Goal: Information Seeking & Learning: Learn about a topic

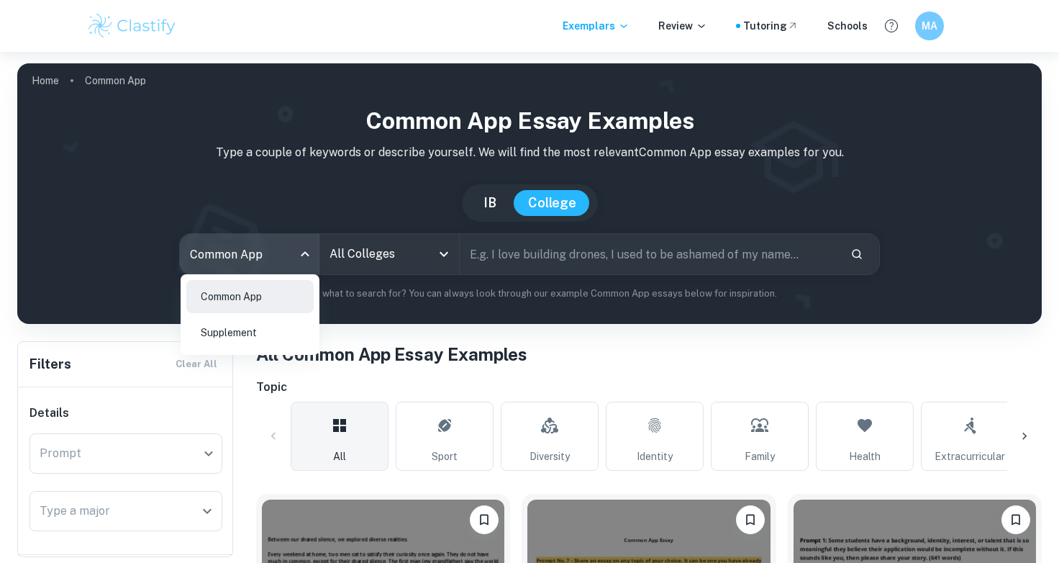
click at [298, 258] on body "We value your privacy We use cookies to enhance your browsing experience, serve…" at bounding box center [529, 333] width 1059 height 563
click at [341, 233] on div at bounding box center [529, 281] width 1059 height 563
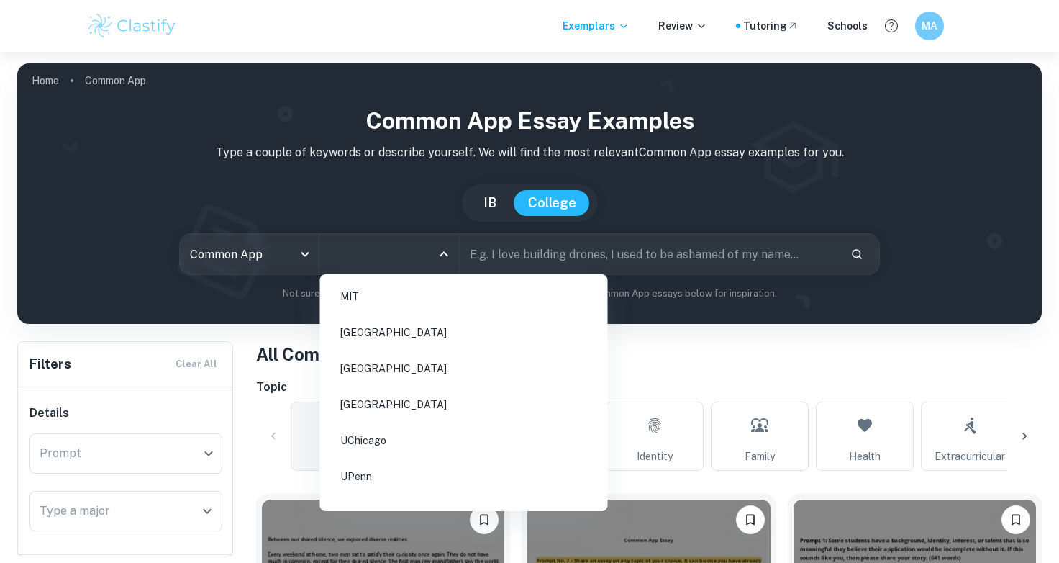
click at [350, 253] on input "All Colleges" at bounding box center [378, 253] width 104 height 27
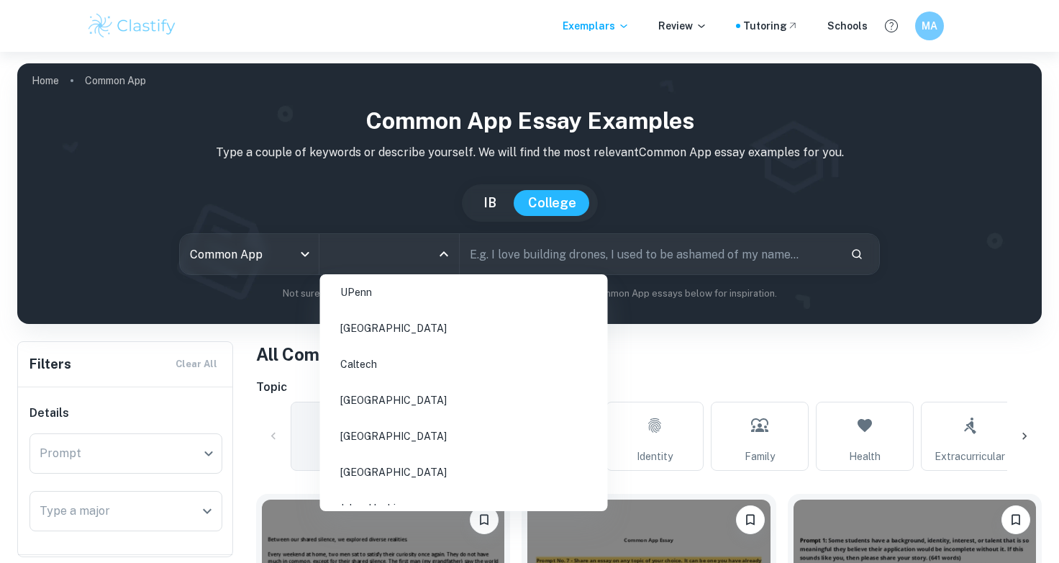
click at [442, 429] on li "Princeton University" at bounding box center [464, 436] width 276 height 33
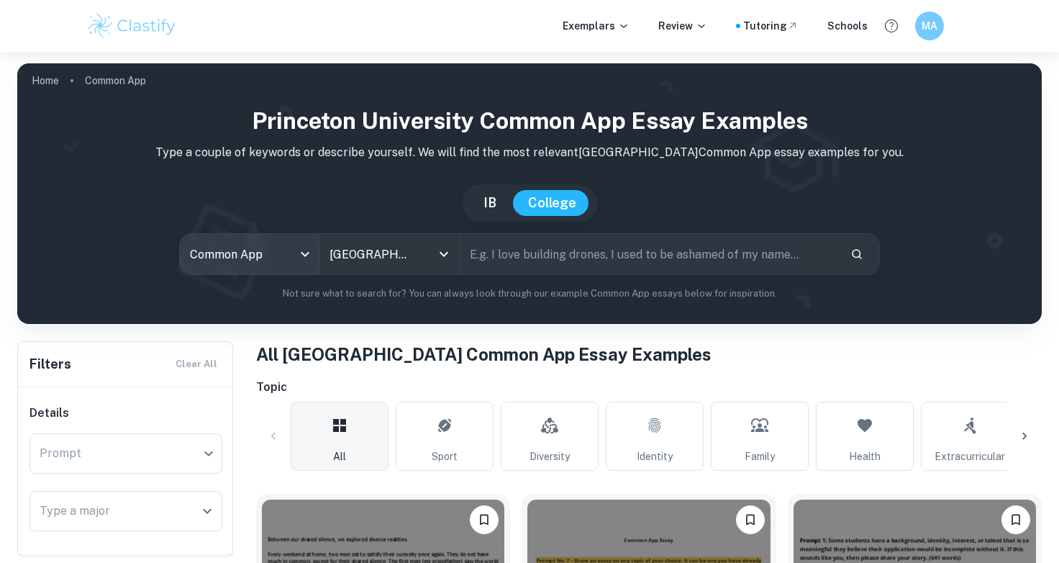
click at [248, 248] on body "We value your privacy We use cookies to enhance your browsing experience, serve…" at bounding box center [529, 333] width 1059 height 563
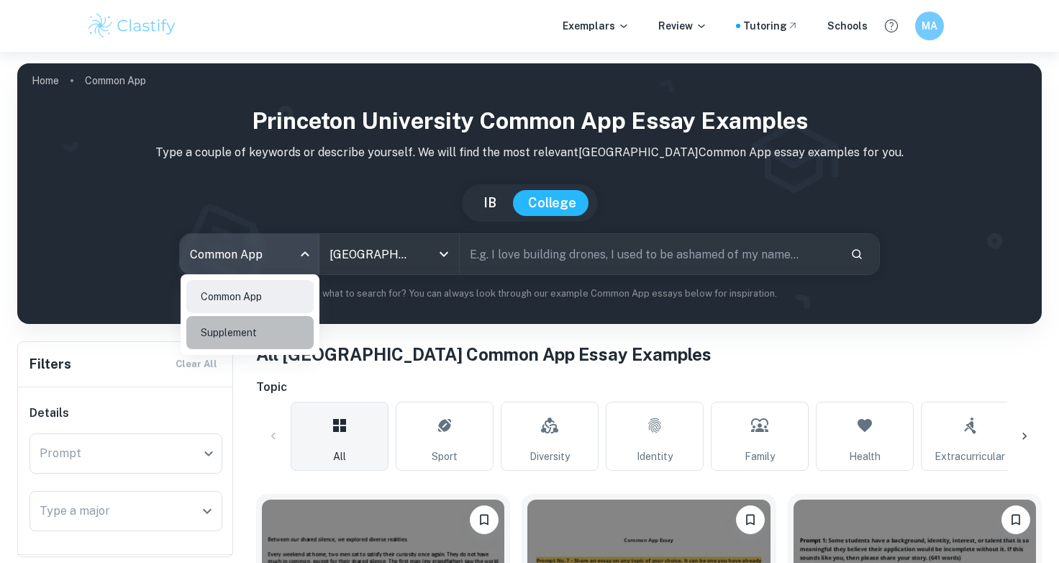
click at [254, 326] on li "Supplement" at bounding box center [249, 332] width 127 height 33
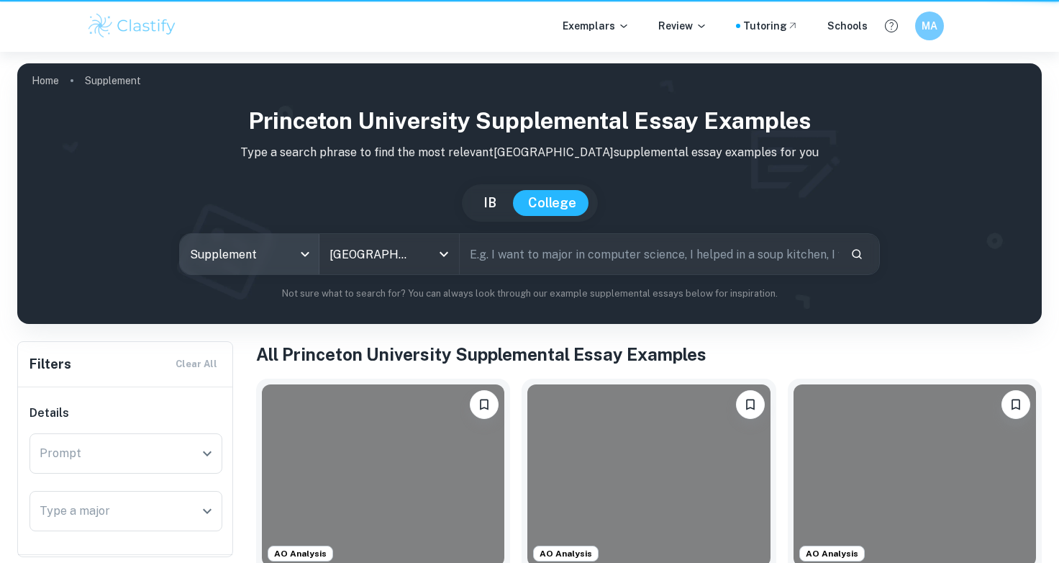
type input "supplement"
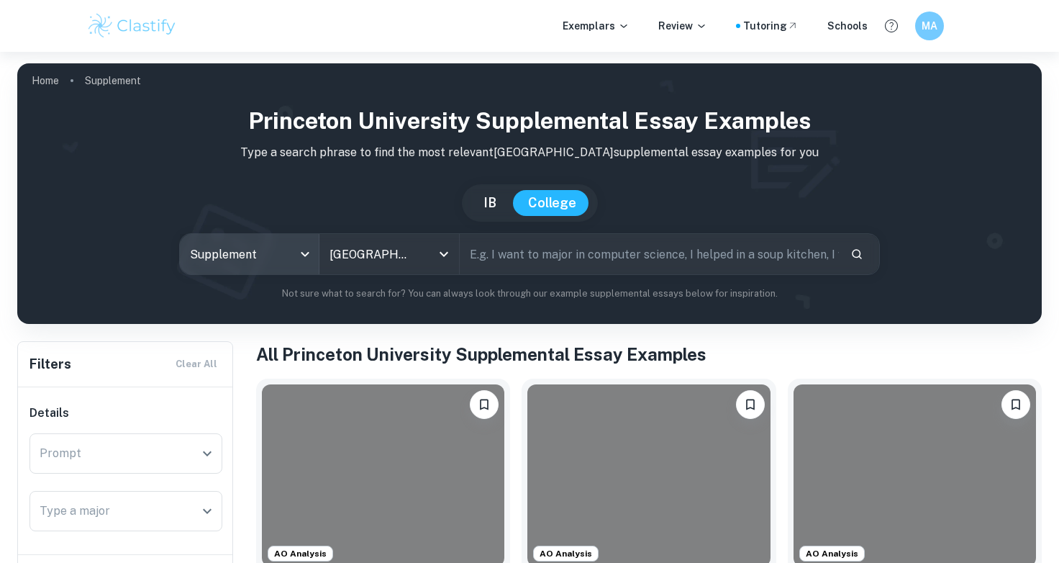
scroll to position [122, 0]
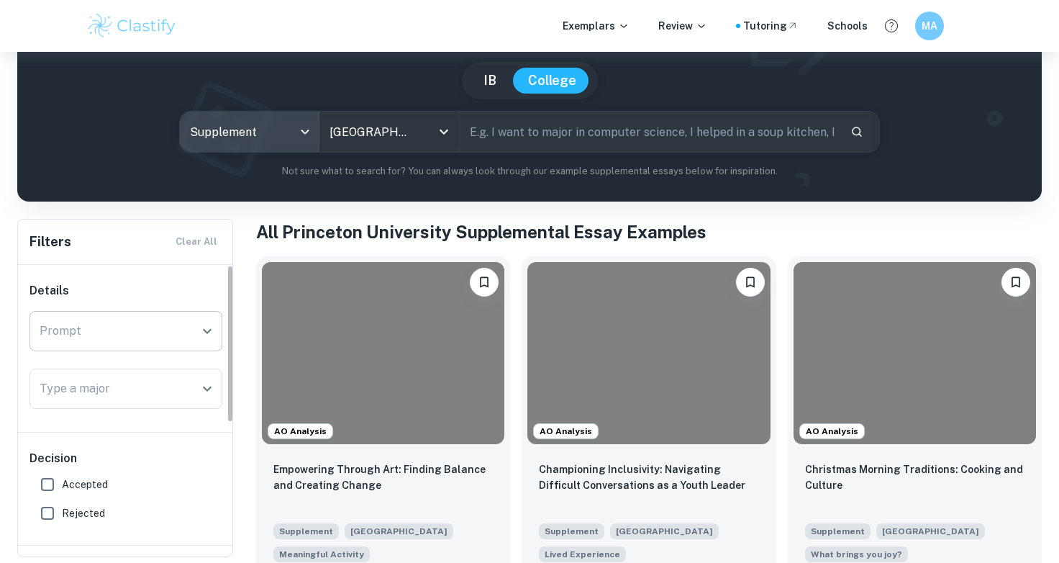
click at [162, 342] on input "Prompt" at bounding box center [115, 330] width 158 height 27
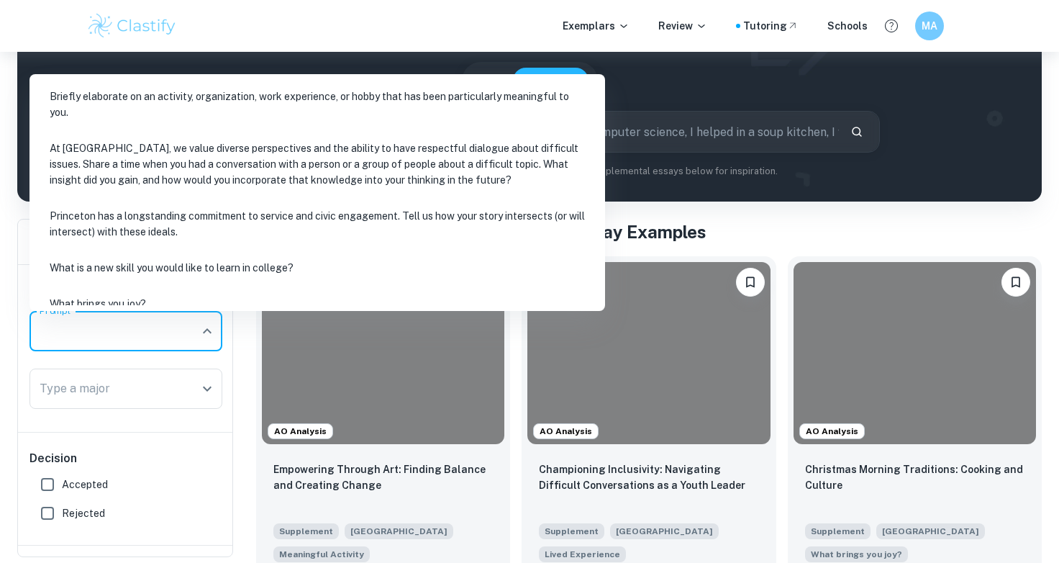
scroll to position [51, 0]
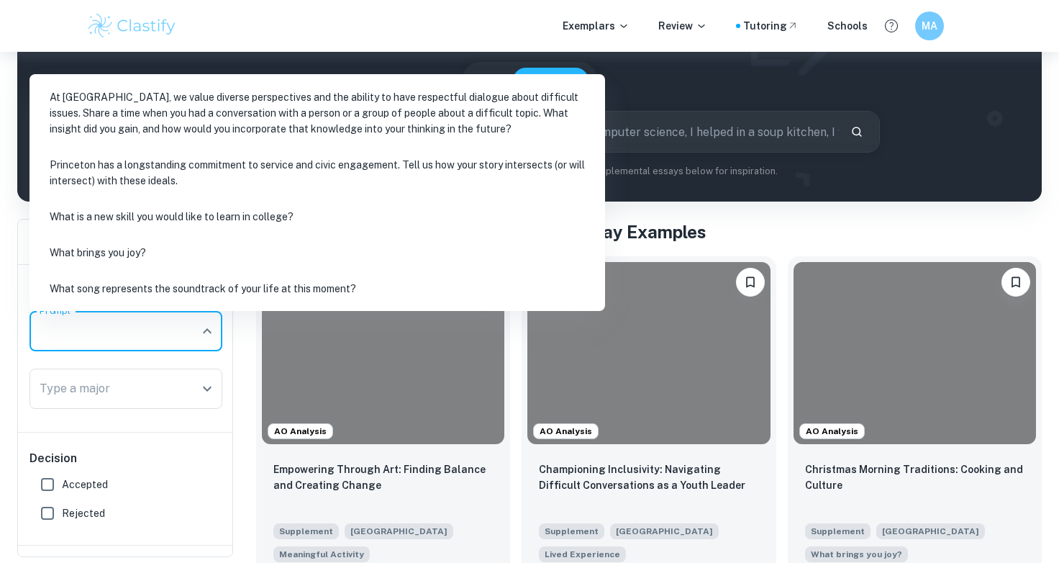
click at [236, 282] on li "What song represents the soundtrack of your life at this moment?" at bounding box center [317, 288] width 564 height 33
type input "What song represents the soundtrack of your life at this moment?"
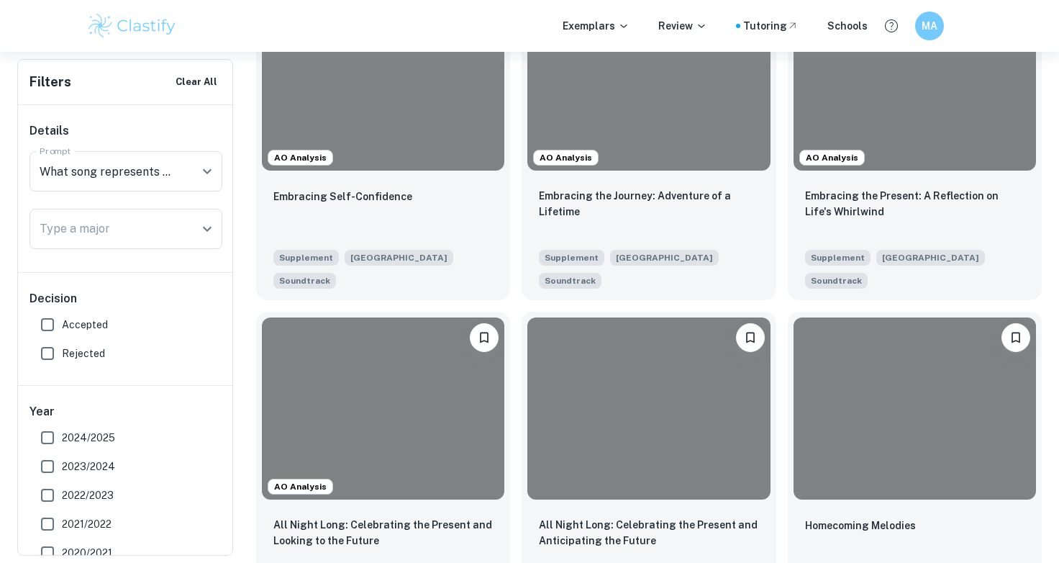
scroll to position [434, 0]
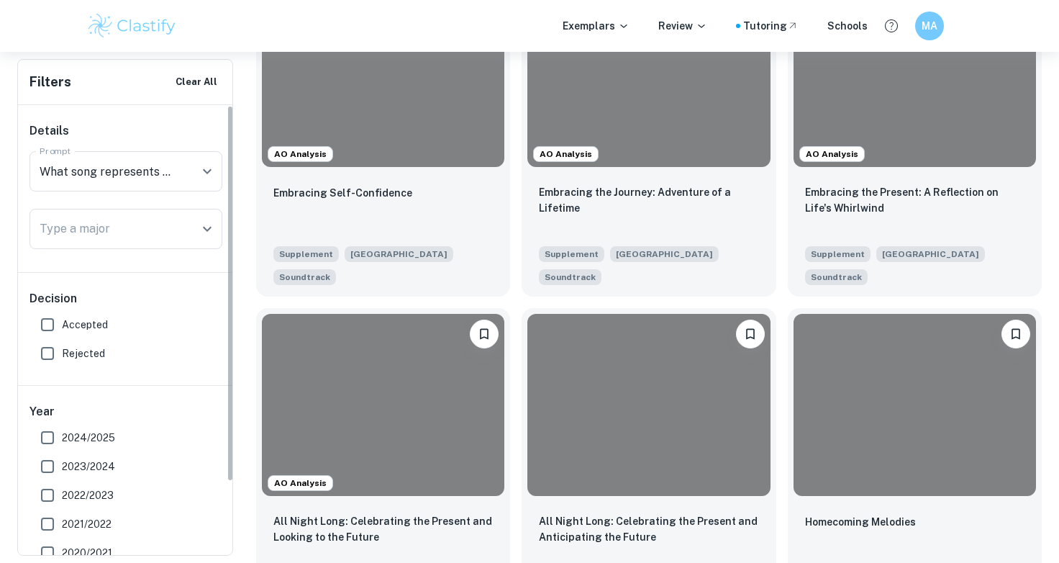
click at [81, 327] on span "Accepted" at bounding box center [85, 325] width 46 height 16
click at [62, 327] on input "Accepted" at bounding box center [47, 324] width 29 height 29
checkbox input "true"
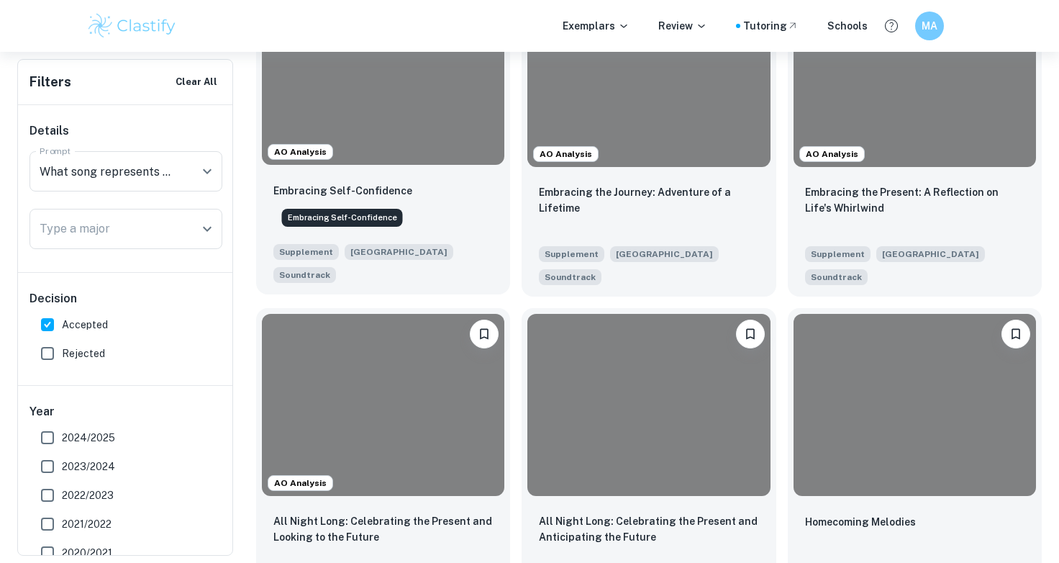
click at [375, 192] on p "Embracing Self-Confidence" at bounding box center [342, 191] width 139 height 16
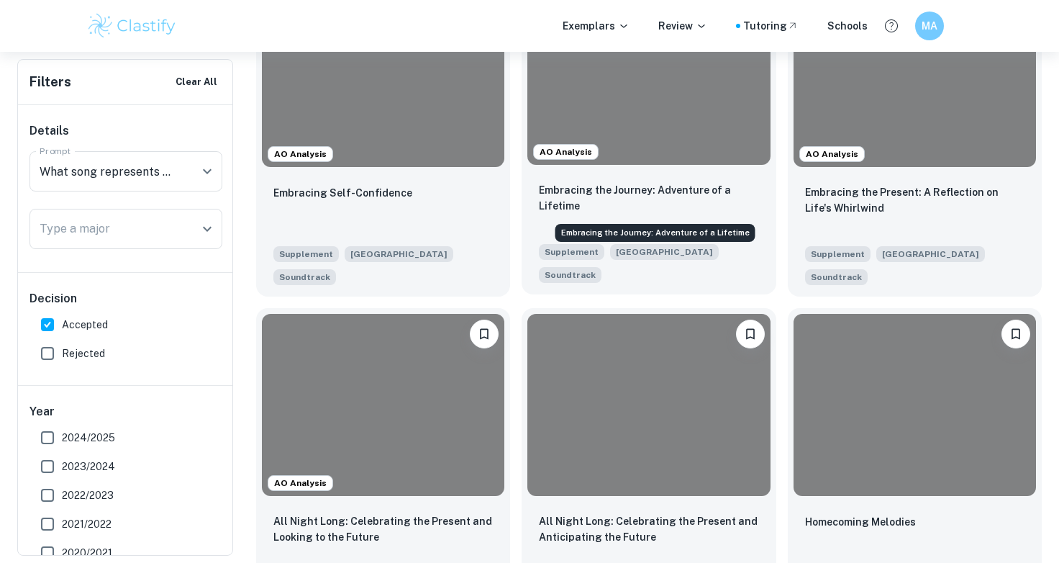
click at [615, 189] on p "Embracing the Journey: Adventure of a Lifetime" at bounding box center [648, 198] width 219 height 32
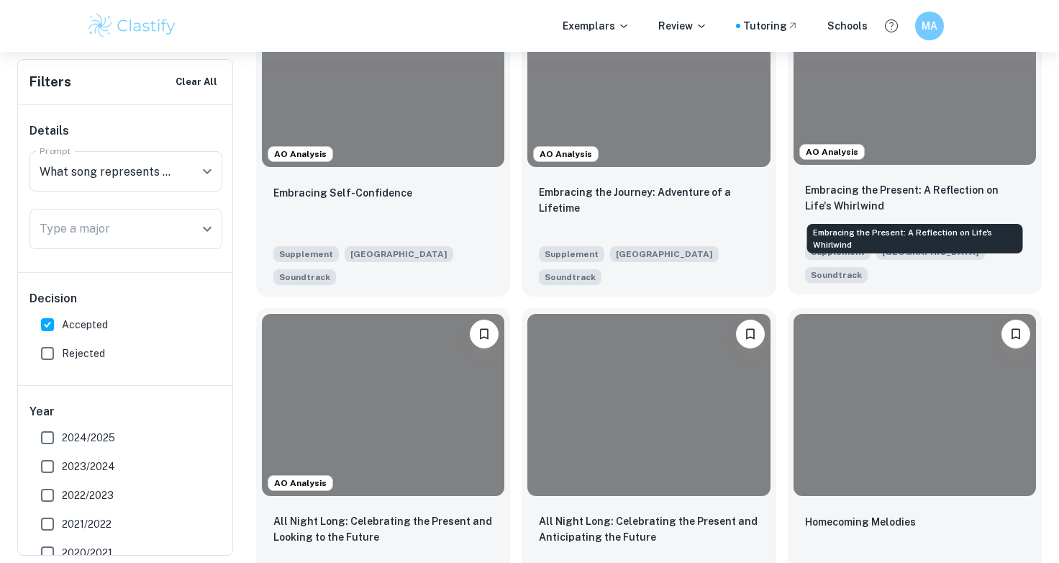
click at [877, 190] on p "Embracing the Present: A Reflection on Life's Whirlwind" at bounding box center [914, 198] width 219 height 32
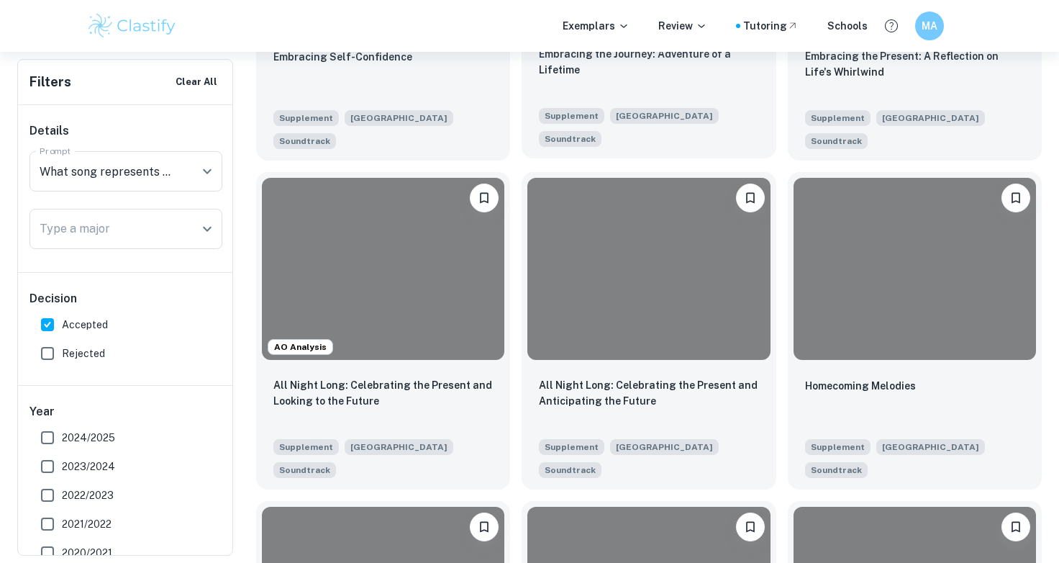
scroll to position [693, 0]
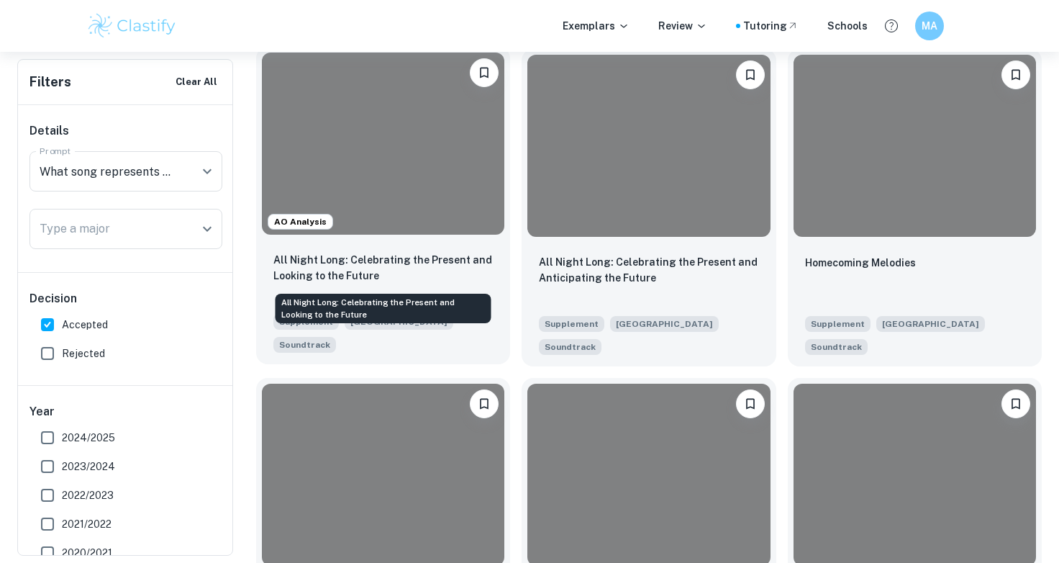
click at [363, 268] on p "All Night Long: Celebrating the Present and Looking to the Future" at bounding box center [382, 268] width 219 height 32
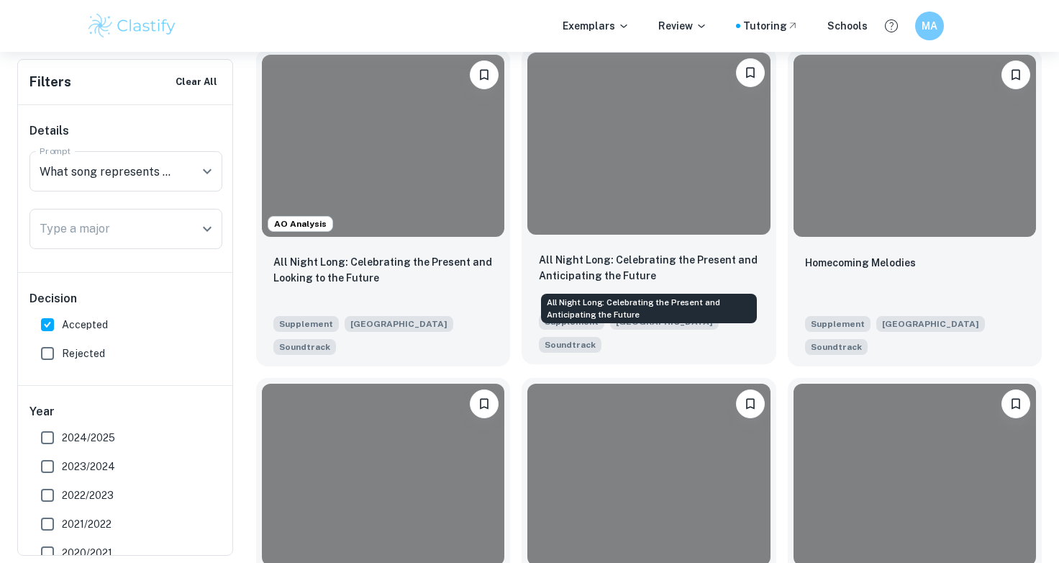
click at [648, 266] on p "All Night Long: Celebrating the Present and Anticipating the Future" at bounding box center [648, 268] width 219 height 32
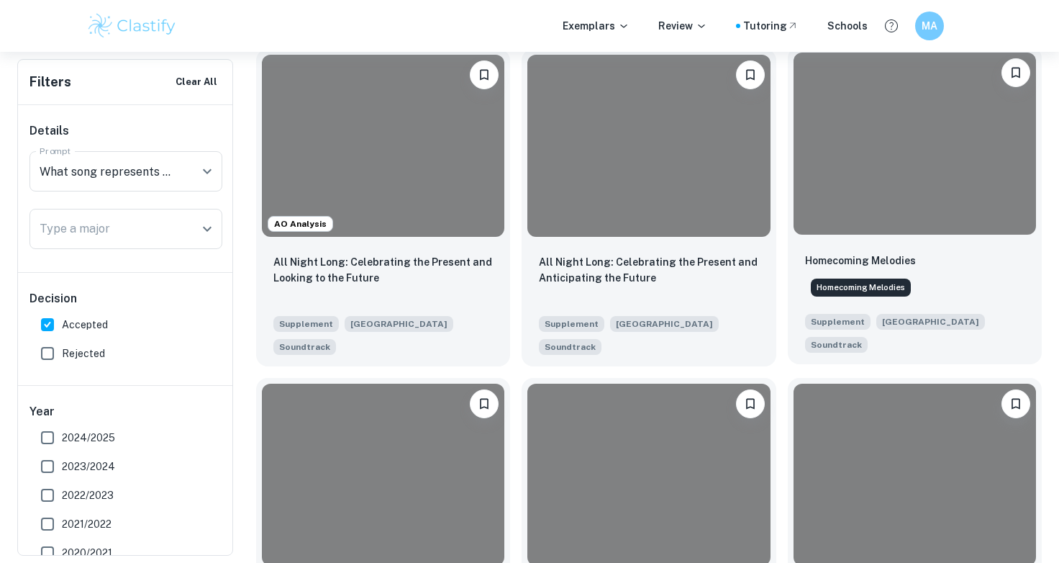
click at [877, 263] on p "Homecoming Melodies" at bounding box center [860, 261] width 111 height 16
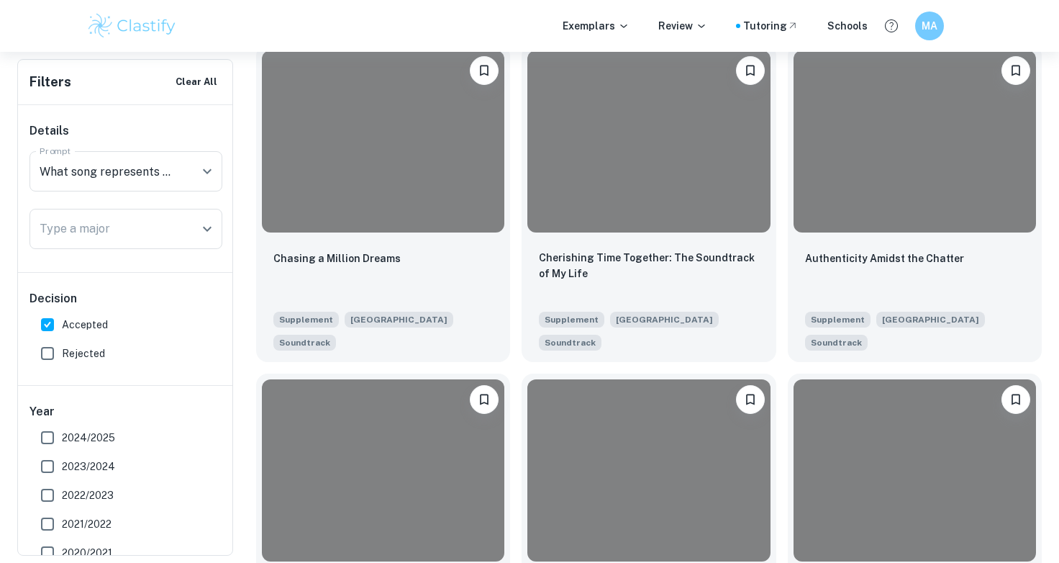
scroll to position [1034, 0]
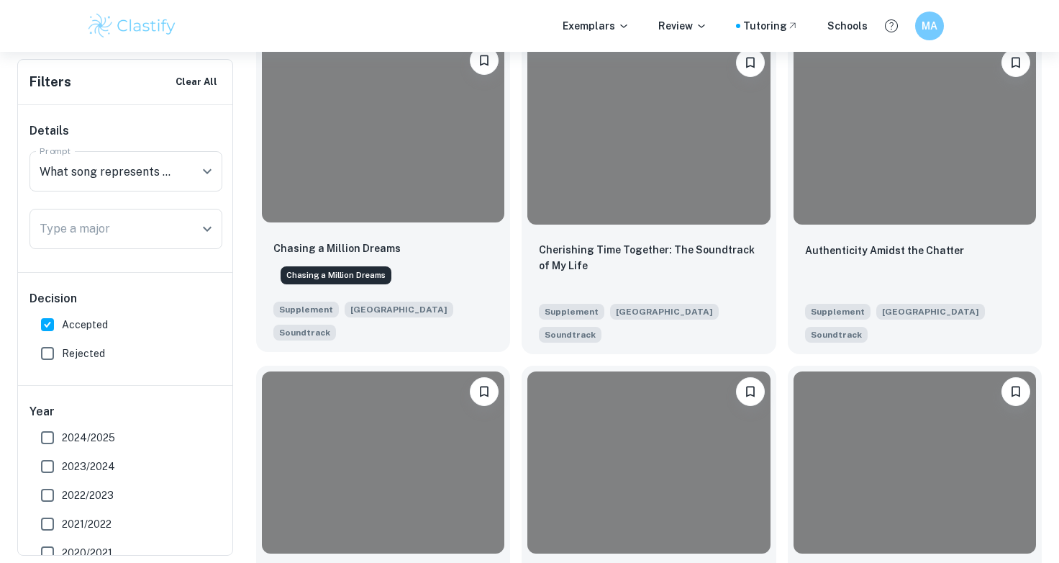
click at [380, 250] on p "Chasing a Million Dreams" at bounding box center [336, 248] width 127 height 16
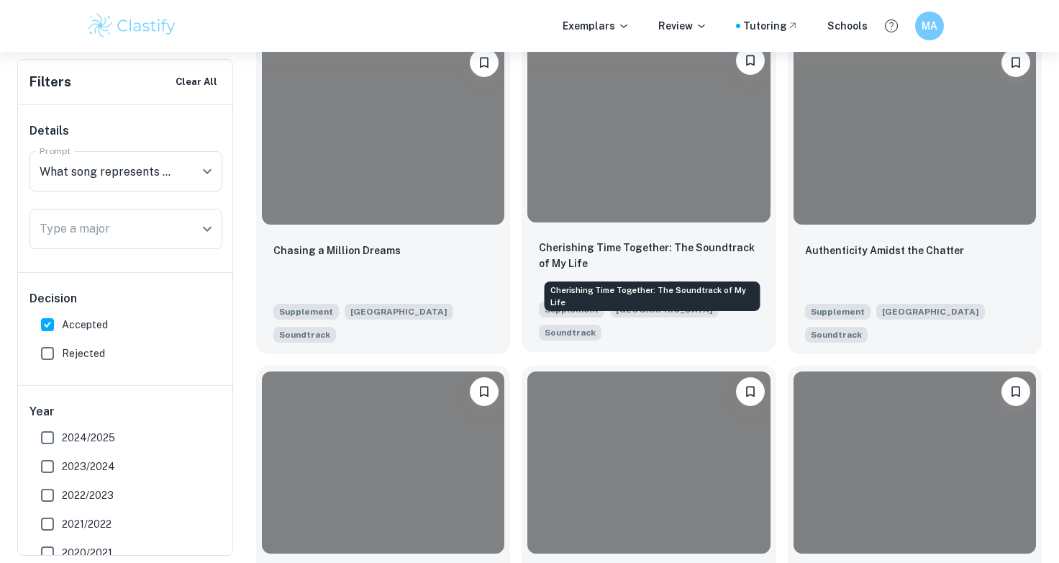
click at [641, 248] on p "Cherishing Time Together: The Soundtrack of My Life" at bounding box center [648, 256] width 219 height 32
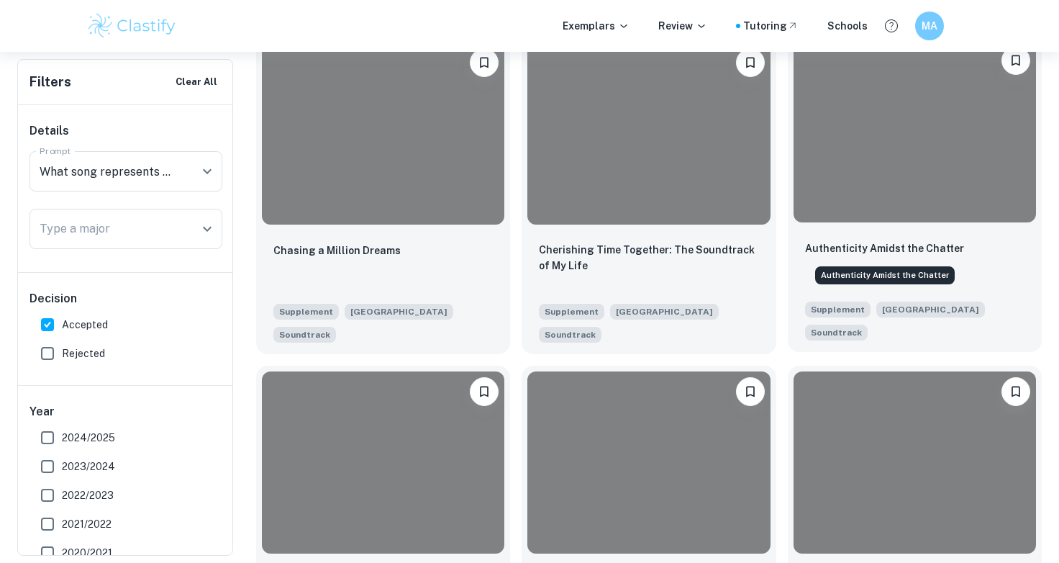
click at [859, 245] on p "Authenticity Amidst the Chatter" at bounding box center [884, 248] width 159 height 16
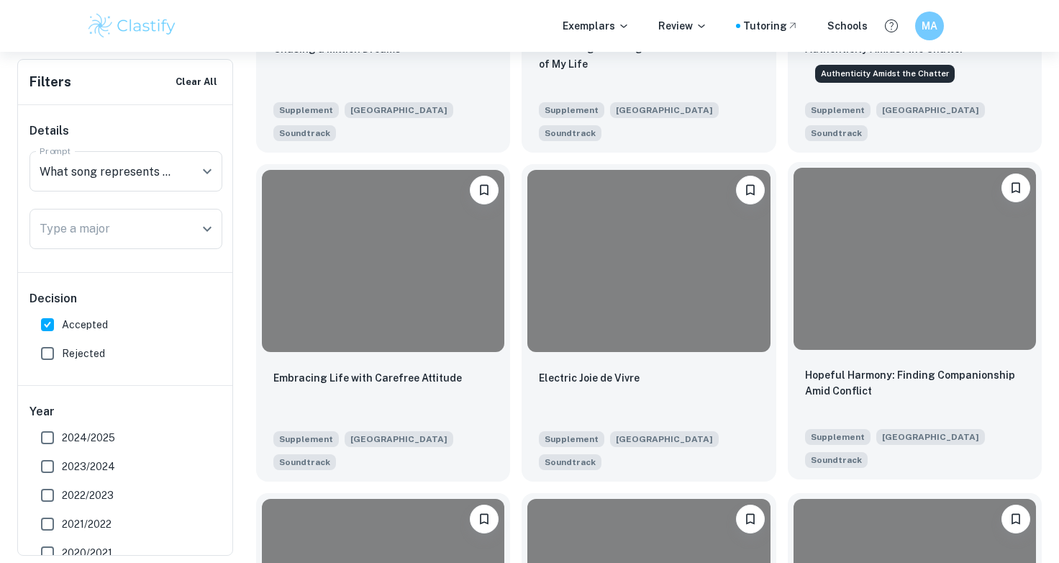
scroll to position [1242, 0]
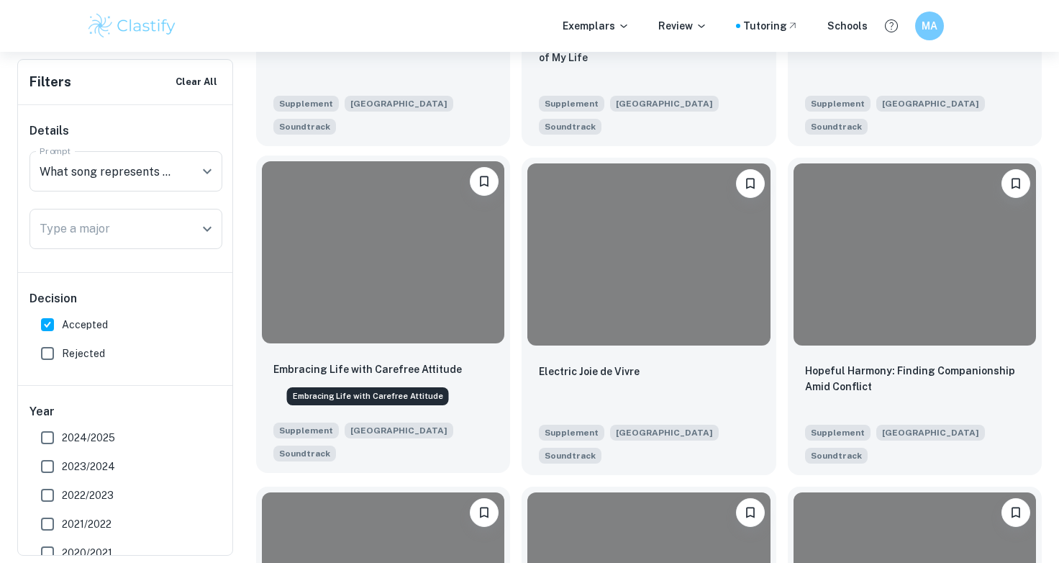
click at [391, 375] on p "Embracing Life with Carefree Attitude" at bounding box center [367, 369] width 189 height 16
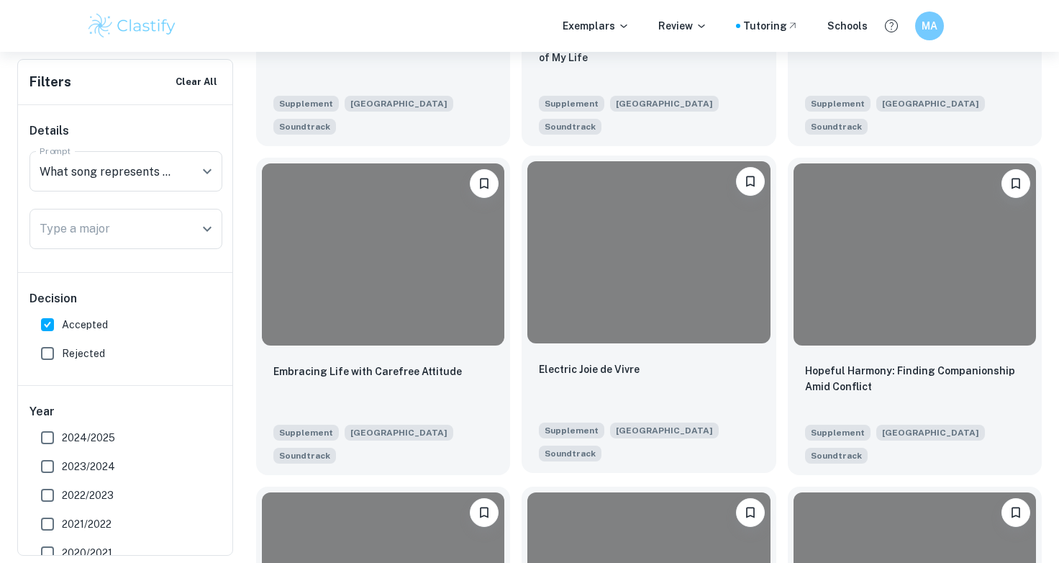
click at [590, 371] on p "Electric Joie de Vivre" at bounding box center [589, 369] width 101 height 16
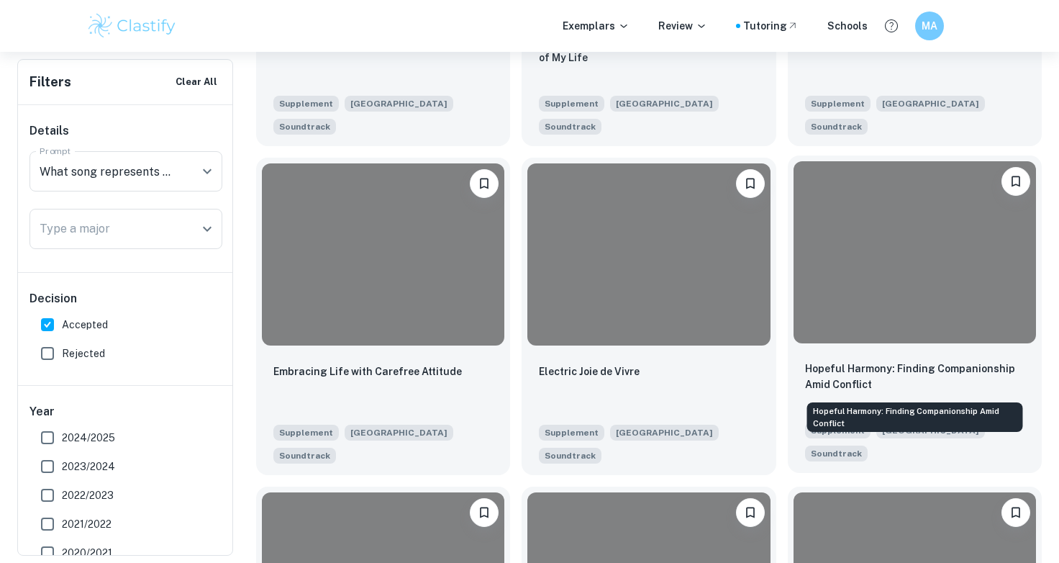
click at [854, 378] on p "Hopeful Harmony: Finding Companionship Amid Conflict" at bounding box center [914, 377] width 219 height 32
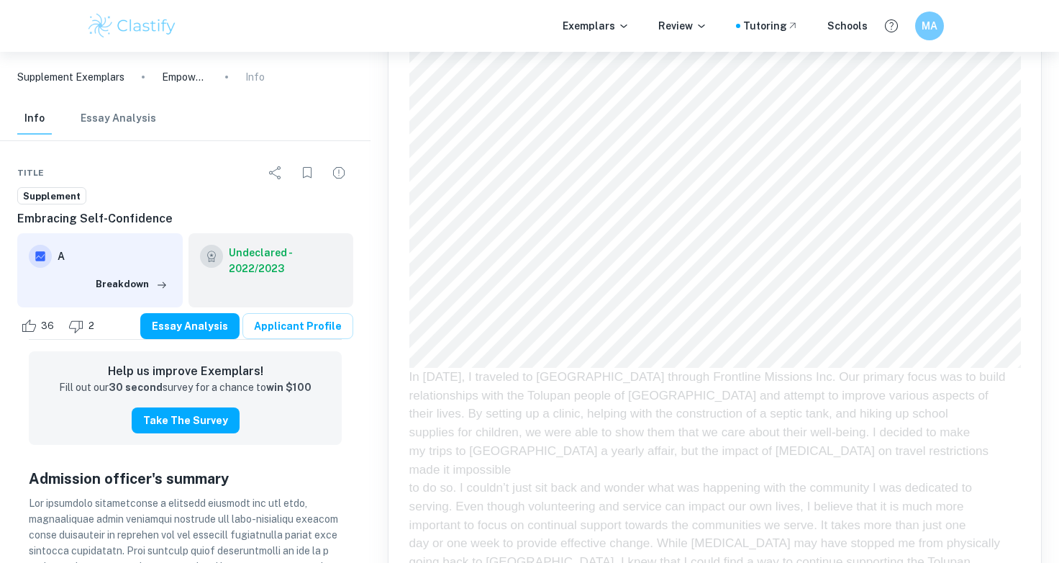
scroll to position [1338, 0]
drag, startPoint x: 771, startPoint y: 267, endPoint x: 450, endPoint y: 173, distance: 334.3
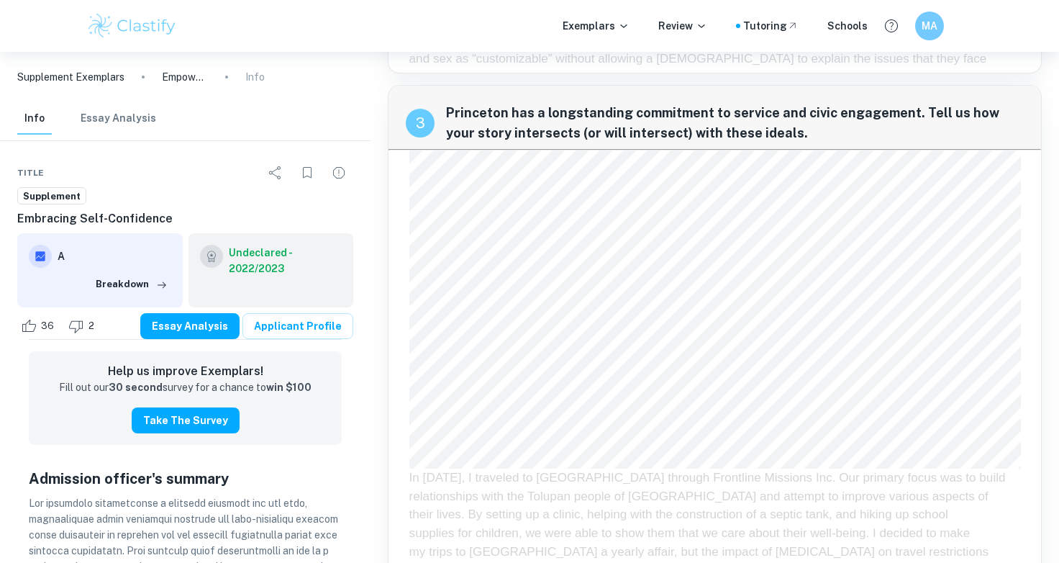
copy div "What song represents the soundtrack of your life at this moment?"
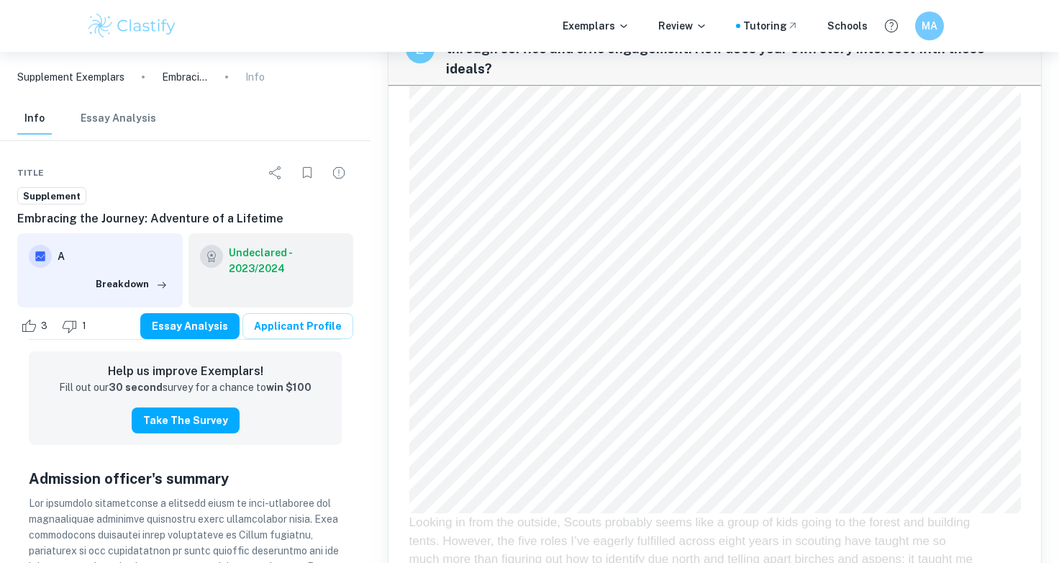
scroll to position [1690, 0]
drag, startPoint x: 868, startPoint y: 232, endPoint x: 382, endPoint y: 145, distance: 493.5
click at [382, 145] on div "1 Princeton values community and encourages students, faculty, staff and leader…" at bounding box center [714, 484] width 677 height 4233
copy div "5 What song represents the soundtrack of your life at this moment?"
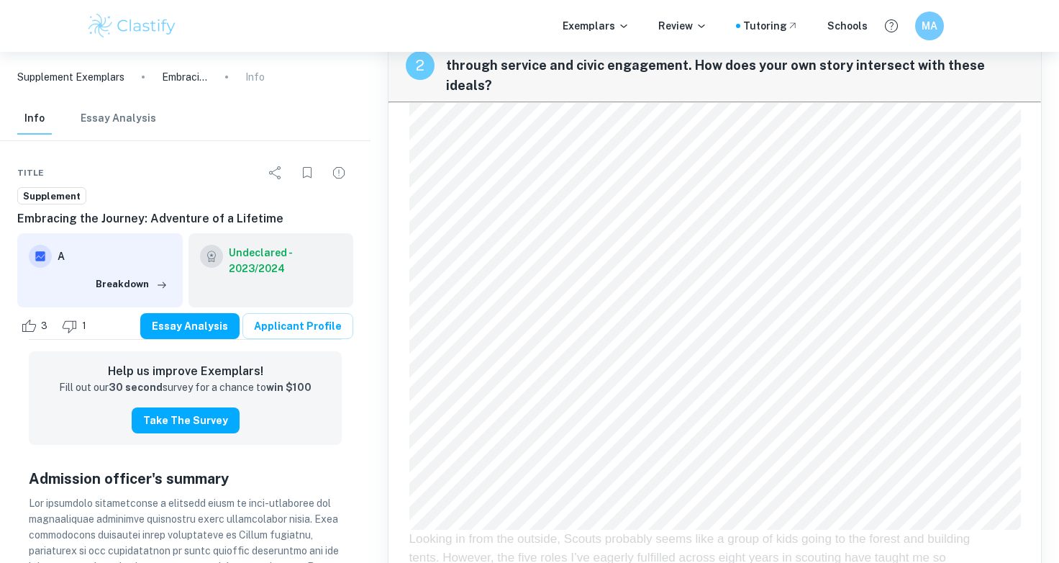
scroll to position [1553, 0]
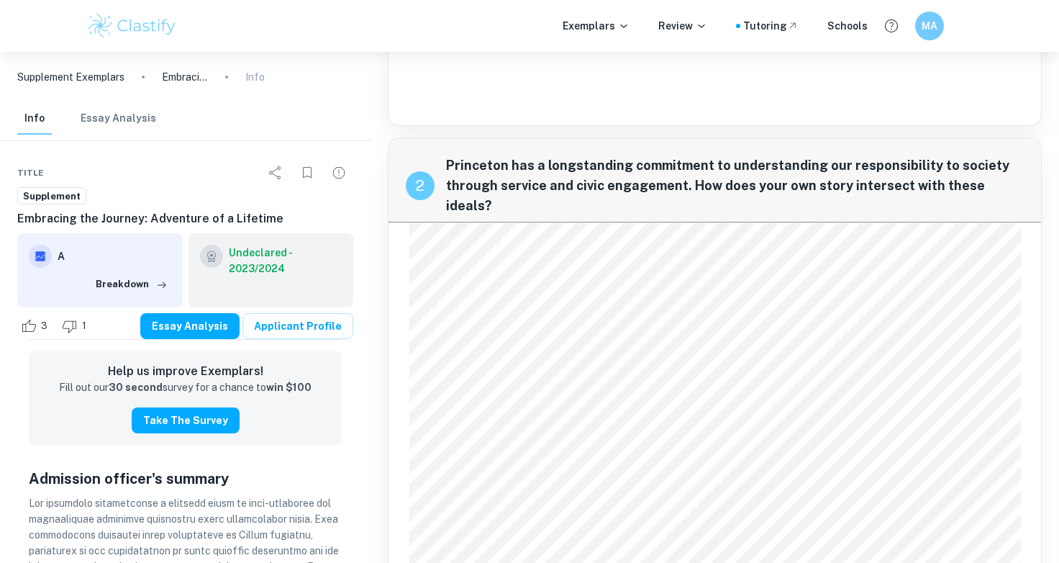
drag, startPoint x: 452, startPoint y: 281, endPoint x: 588, endPoint y: 366, distance: 160.7
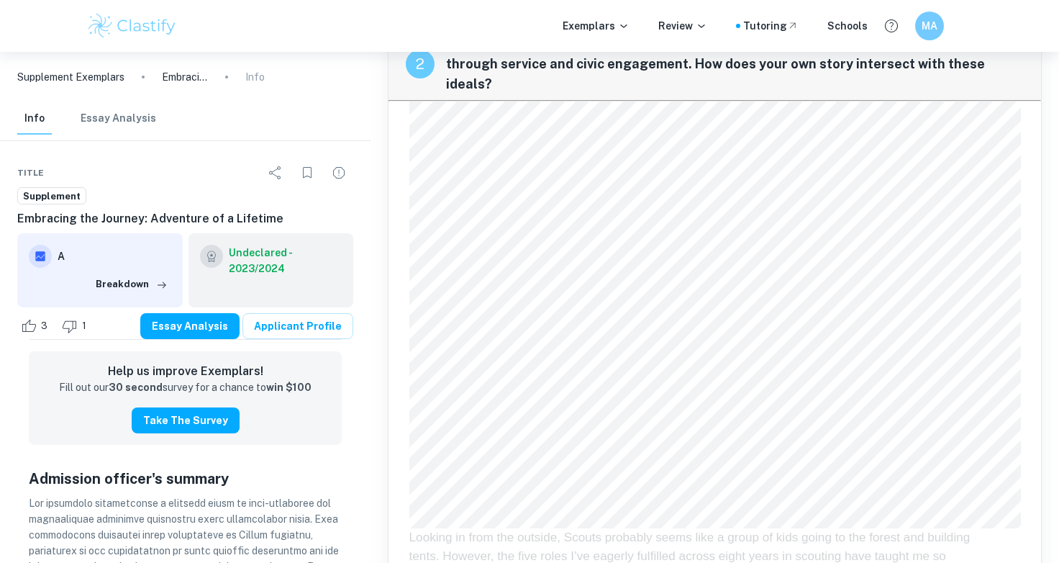
scroll to position [1685, 0]
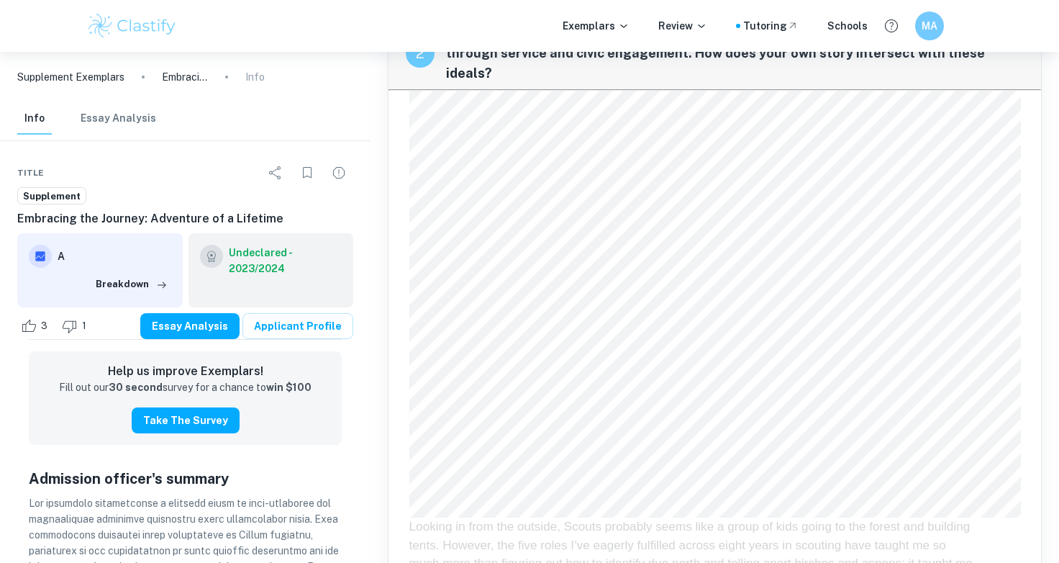
click at [718, 263] on div "1 Princeton values community and encourages students, faculty, staff and leader…" at bounding box center [714, 488] width 677 height 4233
drag, startPoint x: 840, startPoint y: 235, endPoint x: 451, endPoint y: 155, distance: 397.4
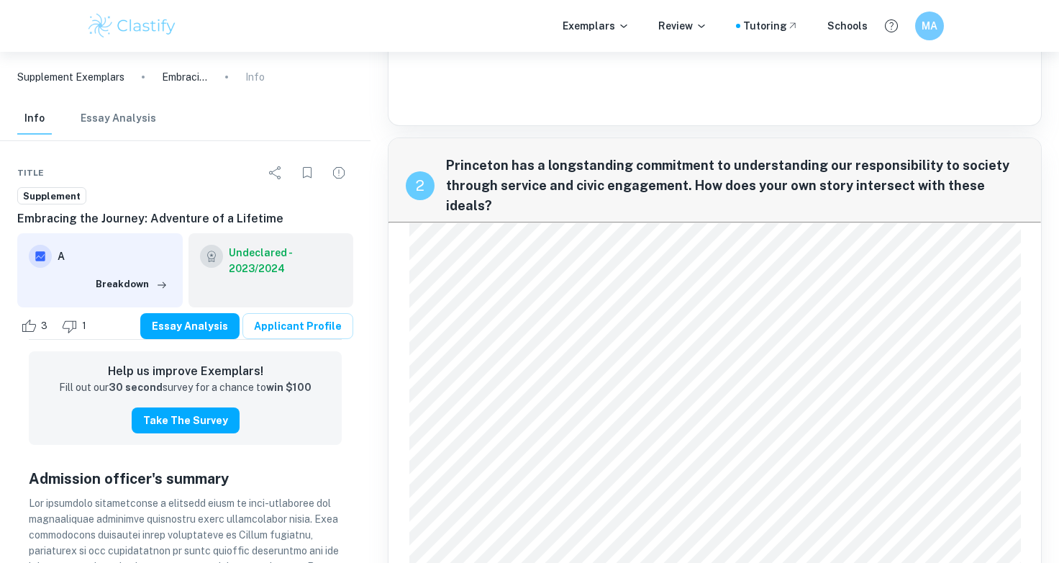
copy div "What song represents the soundtrack of your life at this moment?"
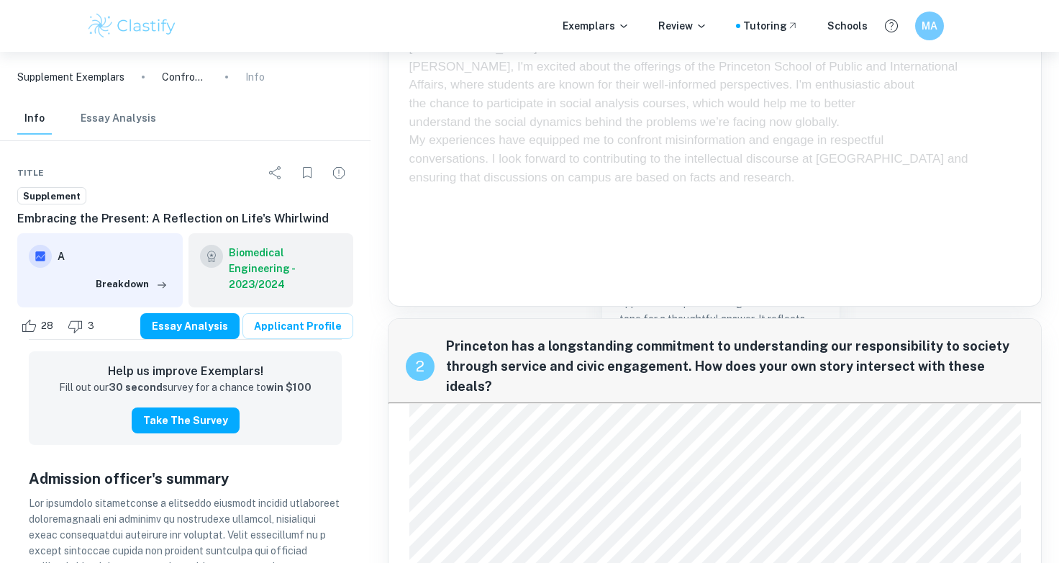
scroll to position [1589, 0]
drag, startPoint x: 812, startPoint y: 525, endPoint x: 450, endPoint y: 418, distance: 377.5
copy div "What song represents the soundtrack of your life at this moment?"
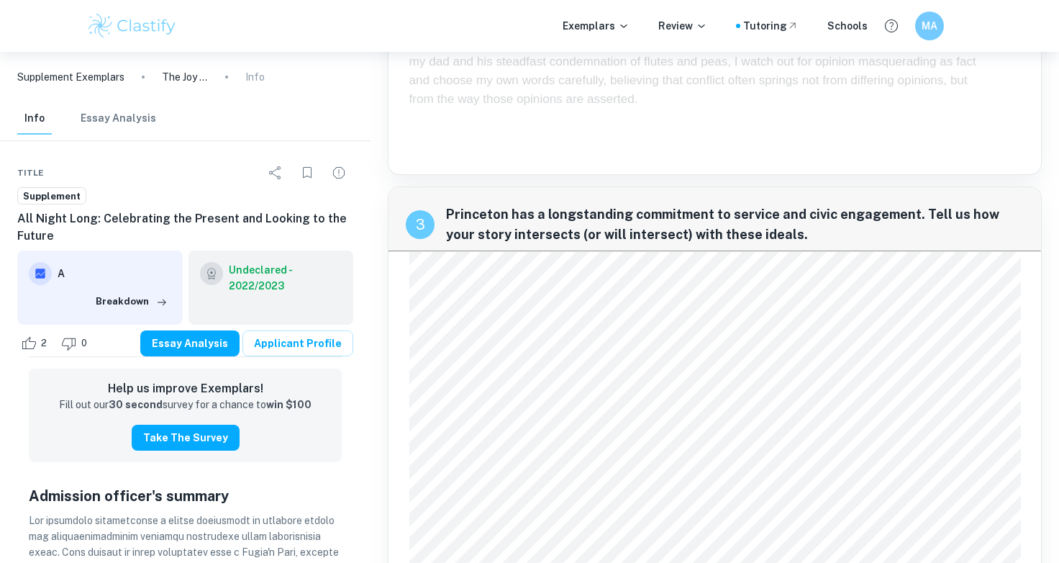
scroll to position [1377, 0]
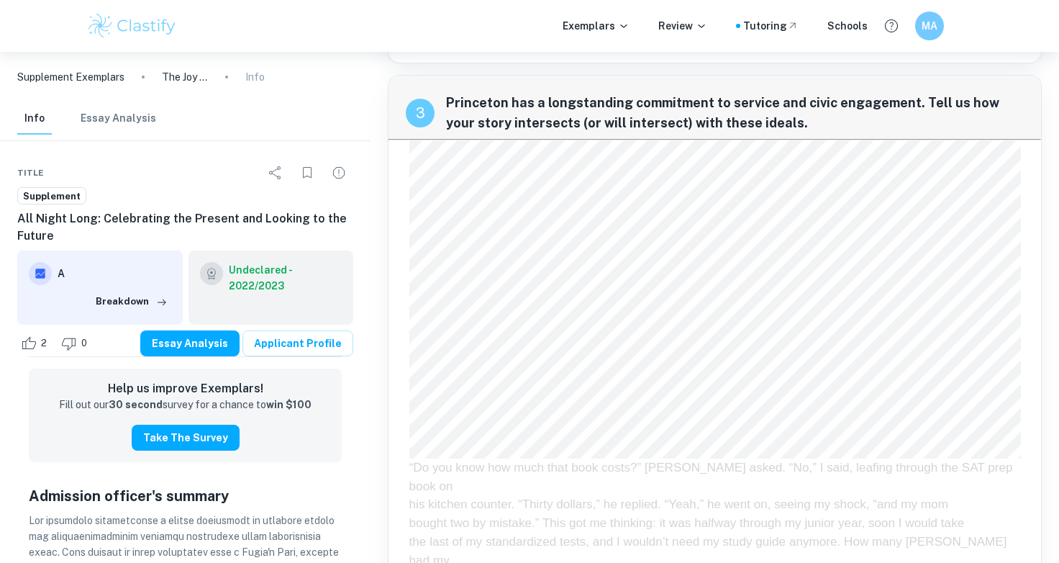
drag, startPoint x: 702, startPoint y: 281, endPoint x: 452, endPoint y: 210, distance: 260.3
copy div "What song represents the soundtrack of your life at this moment?"
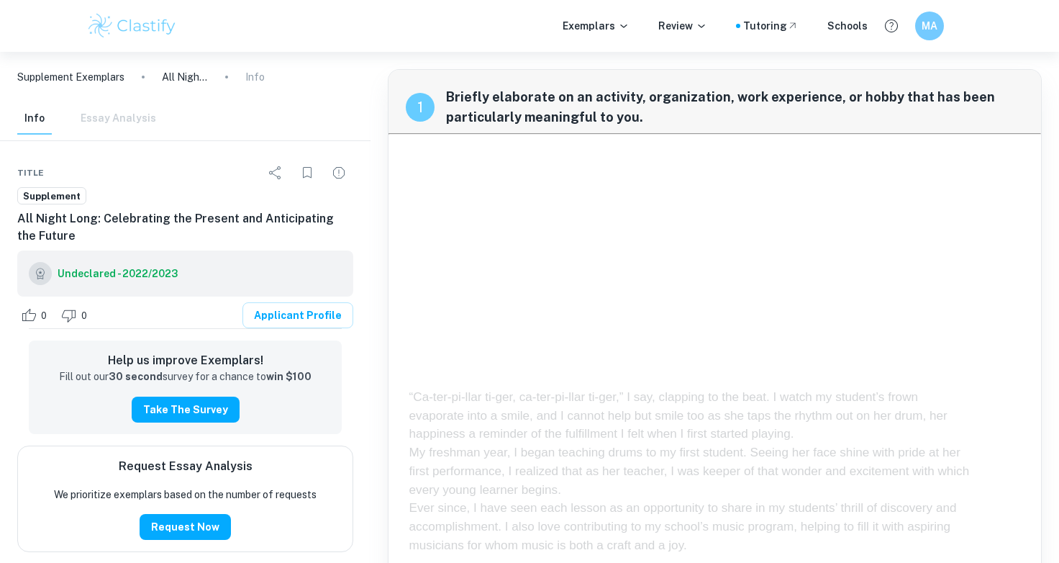
scroll to position [1393, 0]
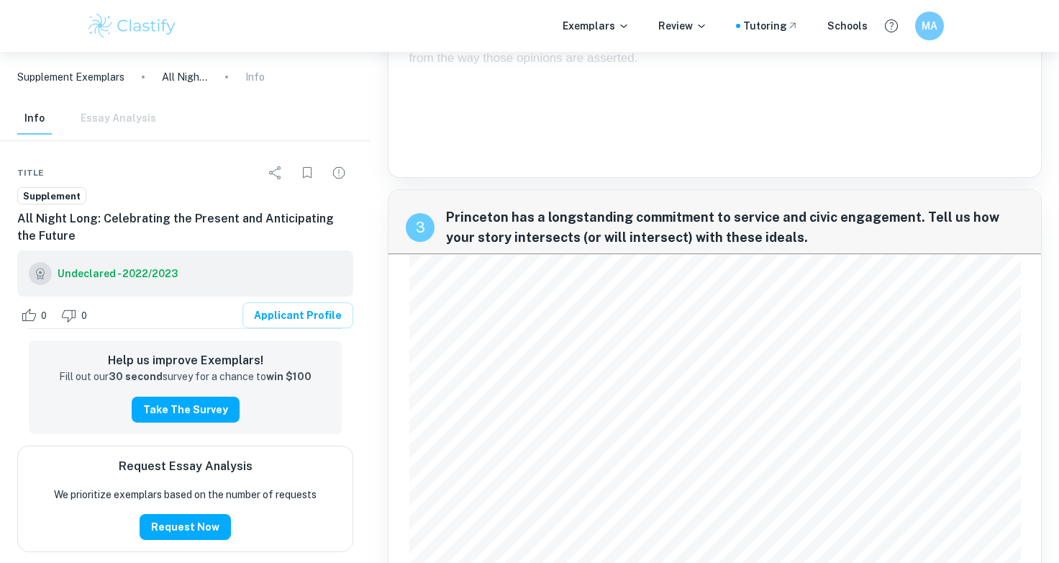
drag, startPoint x: 668, startPoint y: 357, endPoint x: 450, endPoint y: 281, distance: 231.0
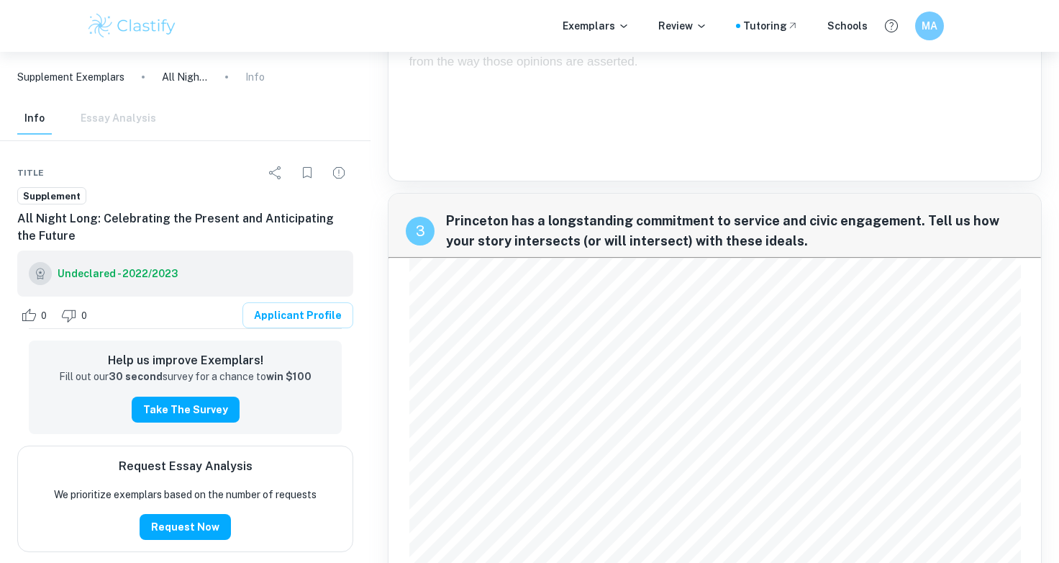
copy div "What song represents the soundtrack of your life at this moment? While I probab…"
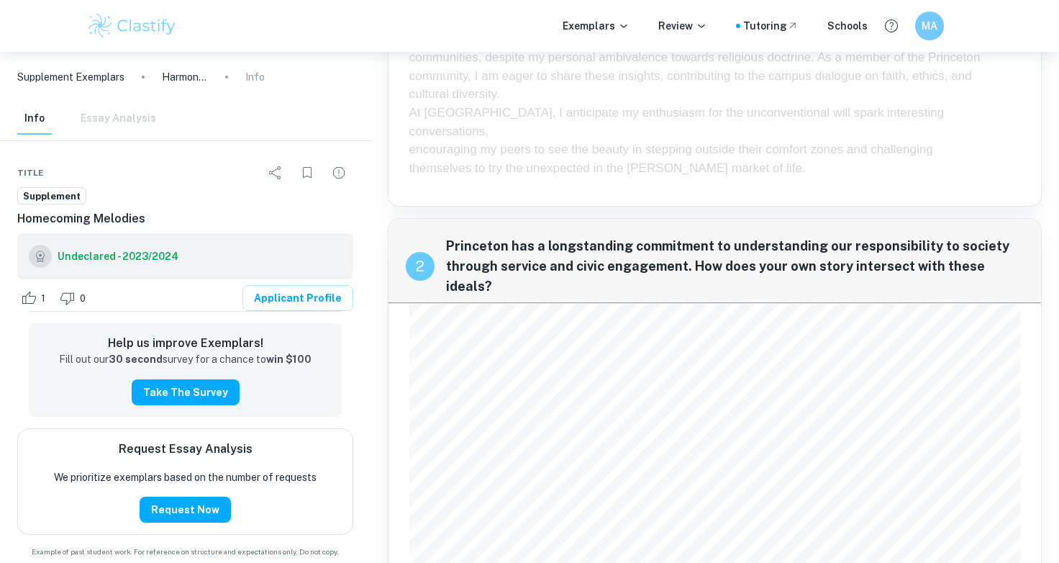
scroll to position [1272, 0]
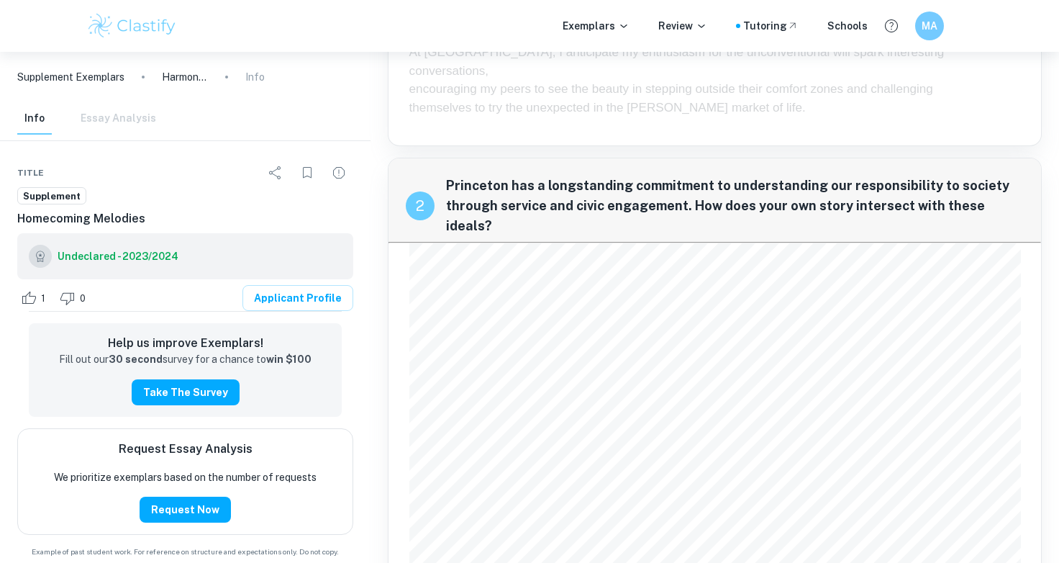
drag, startPoint x: 722, startPoint y: 428, endPoint x: 452, endPoint y: 340, distance: 284.0
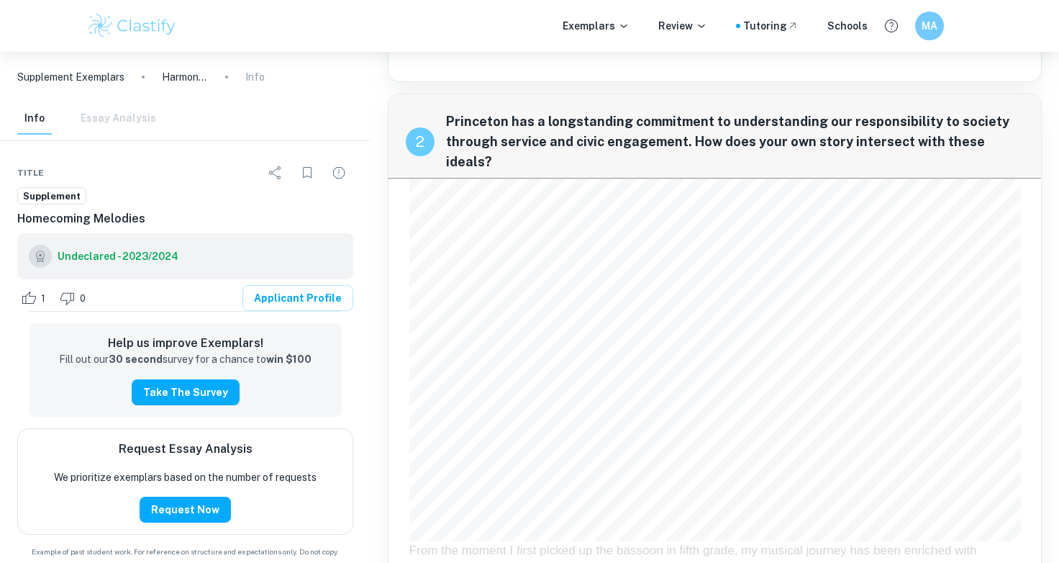
copy div "What song represents the soundtrack of your life at this moment? Pongamos que […"
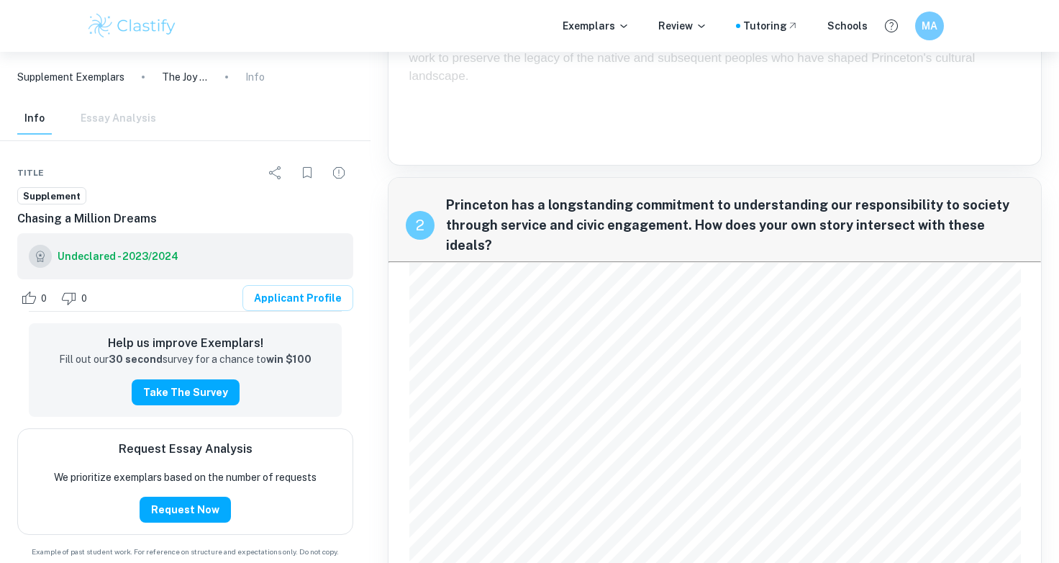
scroll to position [1687, 0]
drag, startPoint x: 730, startPoint y: 319, endPoint x: 450, endPoint y: 240, distance: 290.4
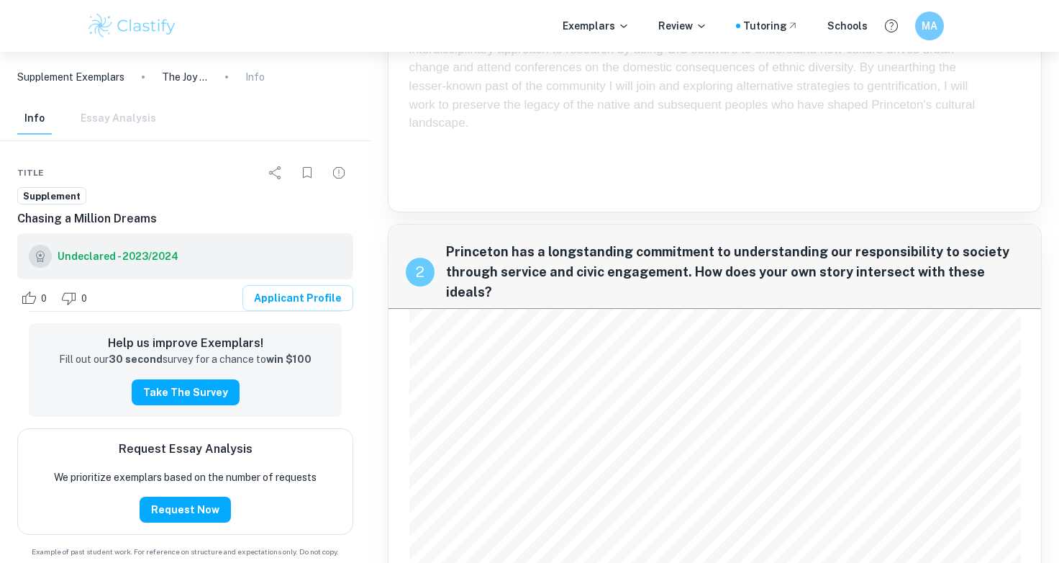
copy div "What song represents the soundtrack of your life at this moment? A Million Drea…"
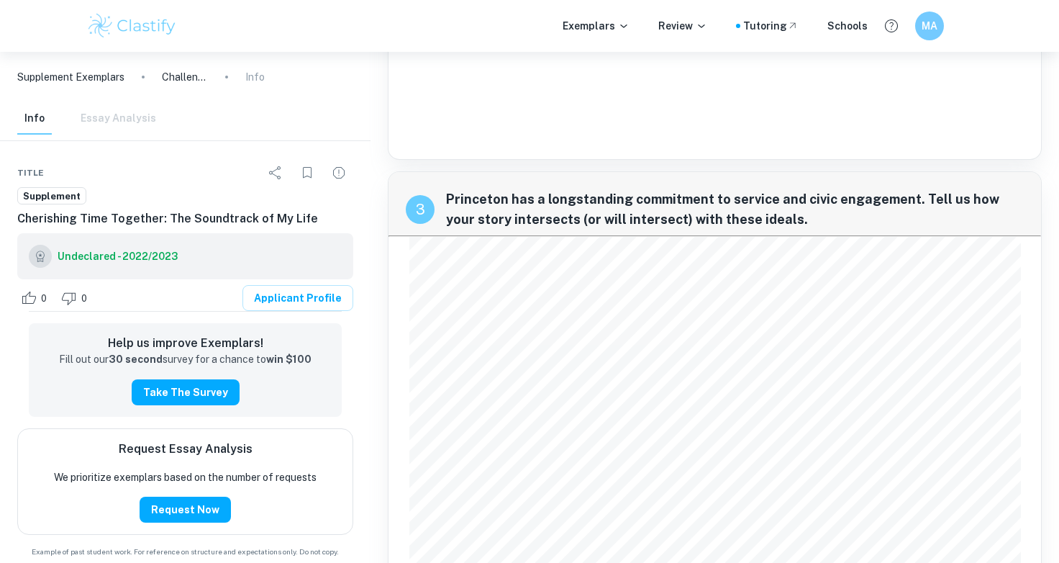
scroll to position [1731, 0]
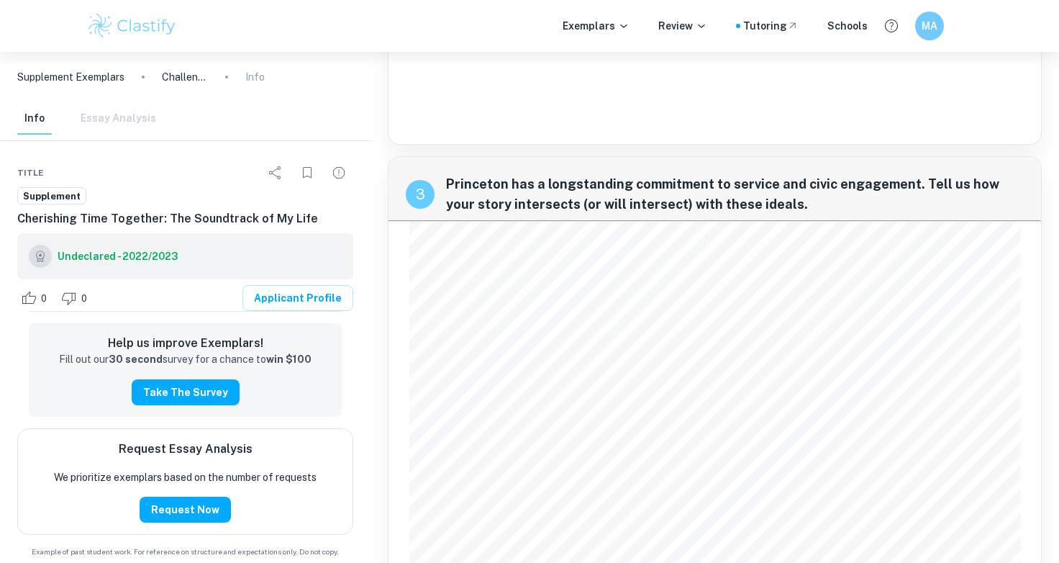
drag, startPoint x: 753, startPoint y: 427, endPoint x: 451, endPoint y: 358, distance: 309.3
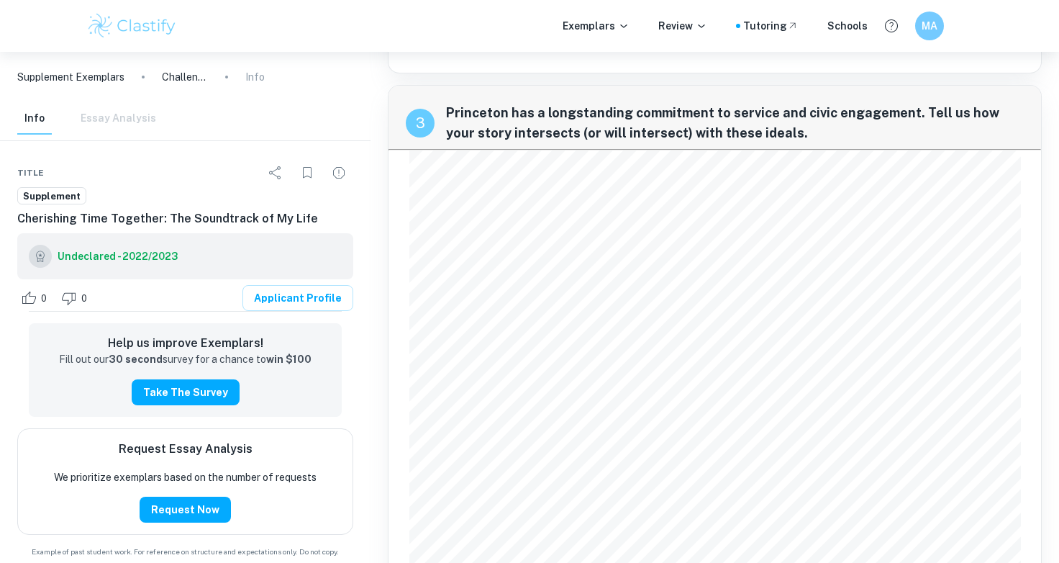
copy div "What song represents the soundtrack of your life at this moment? Since singing …"
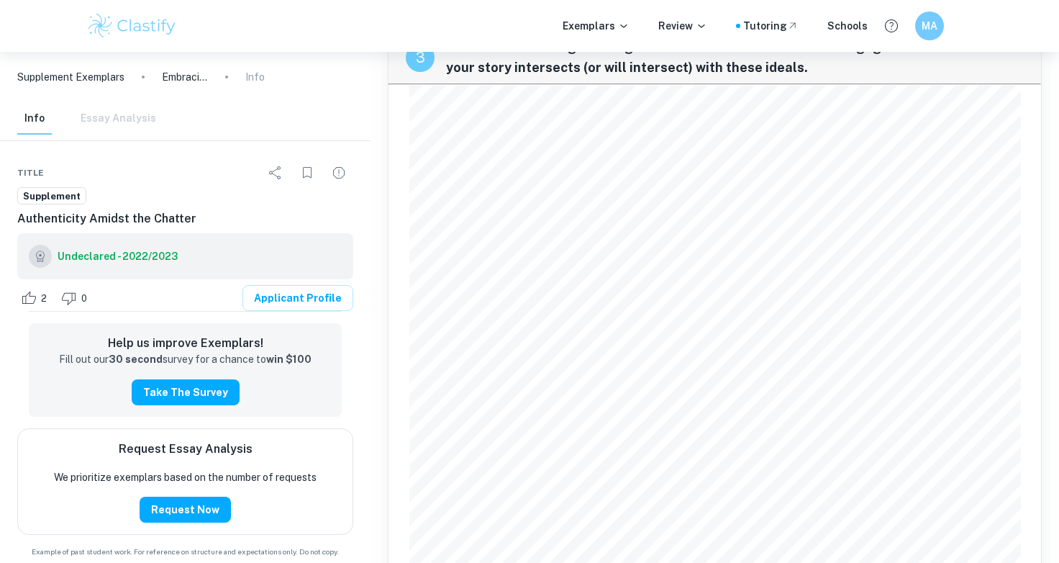
scroll to position [1604, 0]
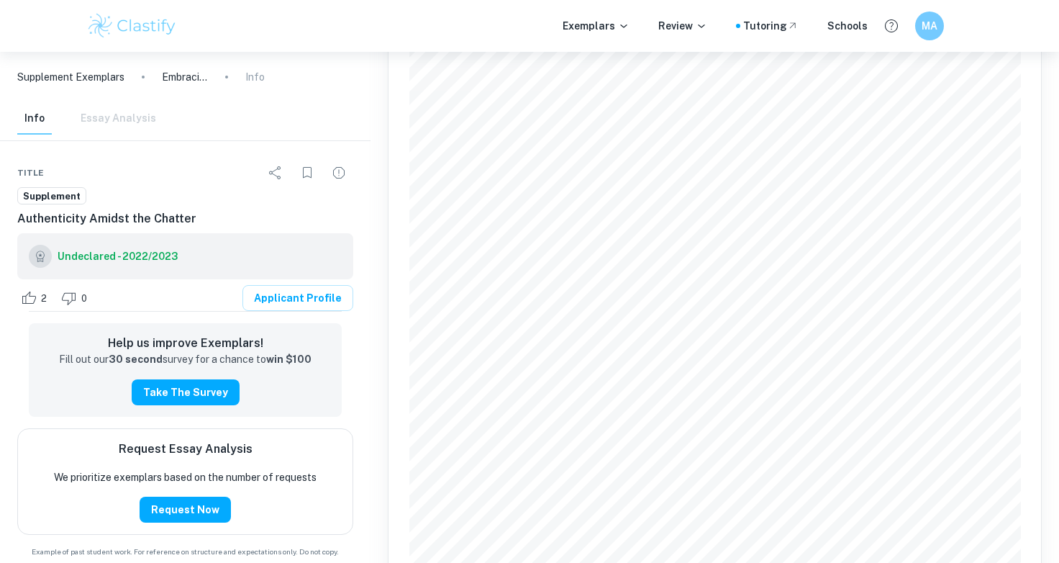
drag, startPoint x: 642, startPoint y: 432, endPoint x: 451, endPoint y: 326, distance: 218.4
copy div "What song represents the soundtrack of your life at this moment? “Arguments, ag…"
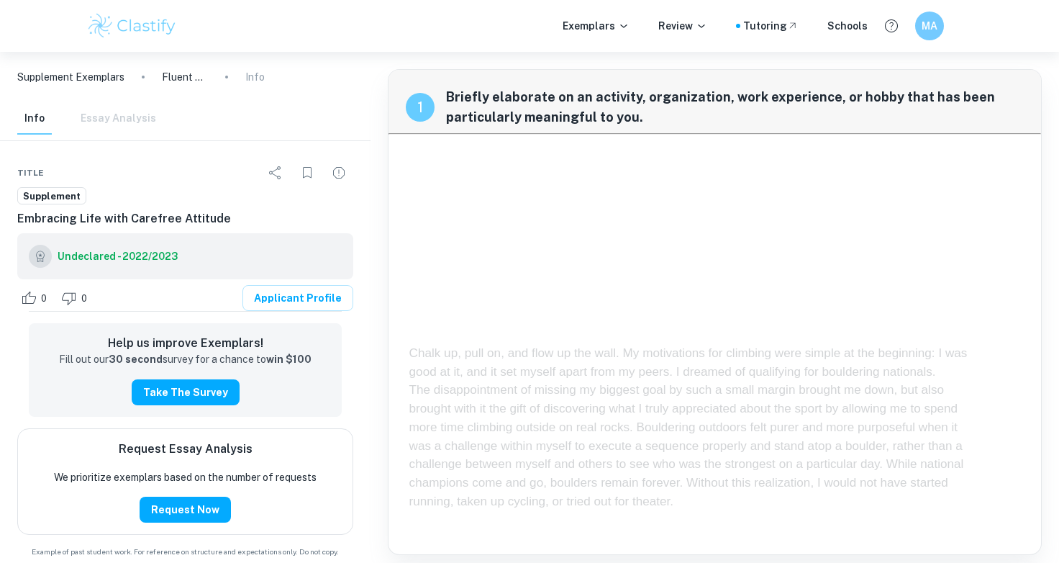
scroll to position [1274, 0]
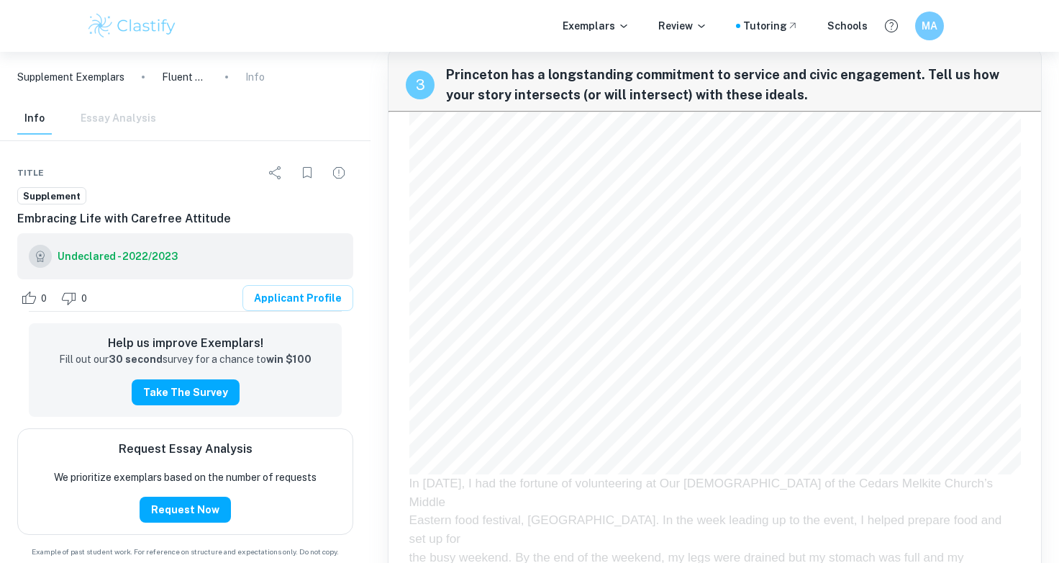
drag, startPoint x: 886, startPoint y: 345, endPoint x: 452, endPoint y: 260, distance: 442.3
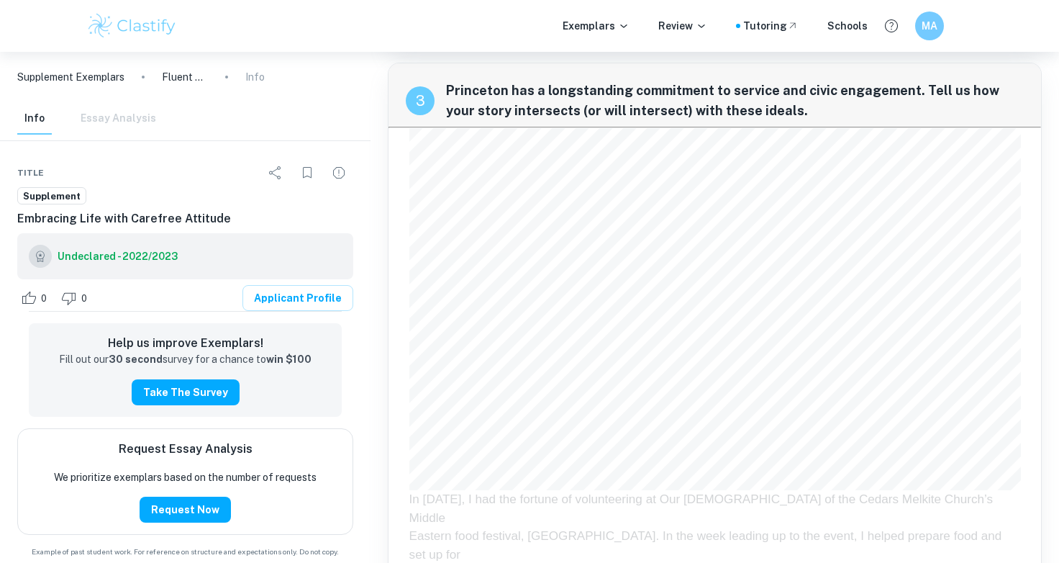
copy div "What song represents the soundtrack of your life at this moment? Guilty Pleasur…"
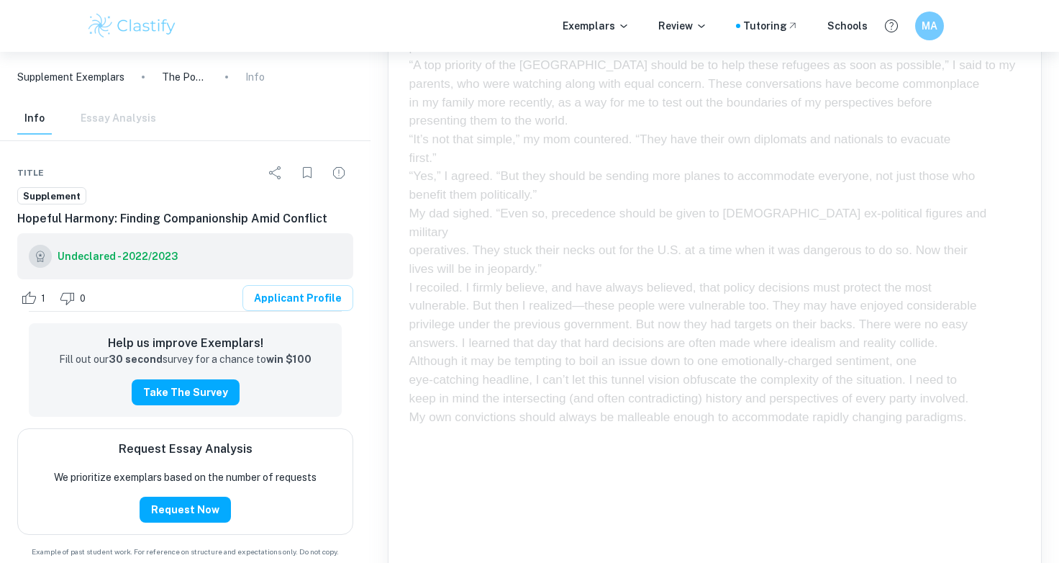
scroll to position [1779, 0]
drag, startPoint x: 572, startPoint y: 498, endPoint x: 448, endPoint y: 391, distance: 163.3
copy div "What song represents the soundtrack of your life at this moment? "Found/Tonight…"
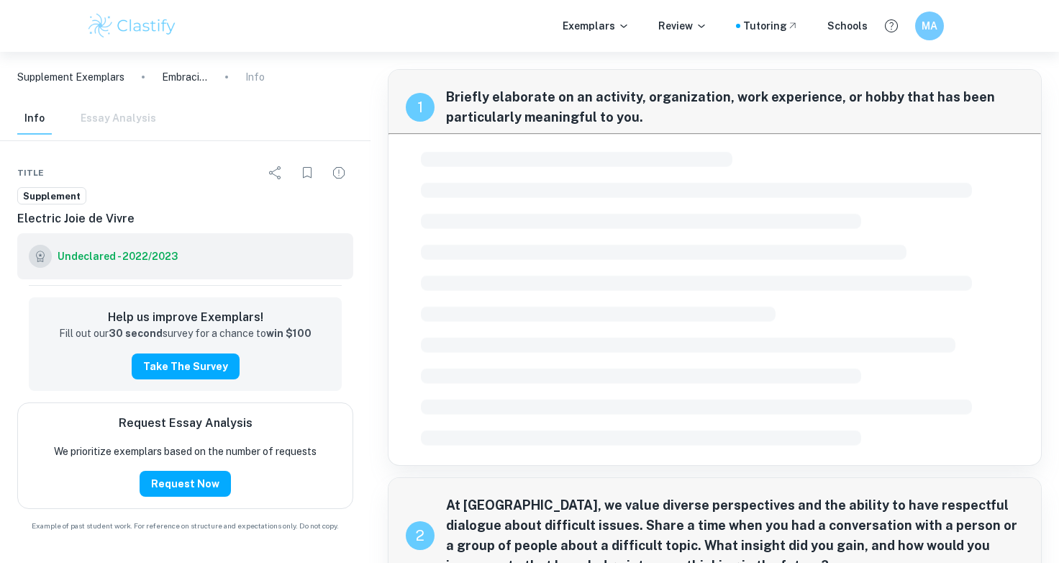
checkbox input "true"
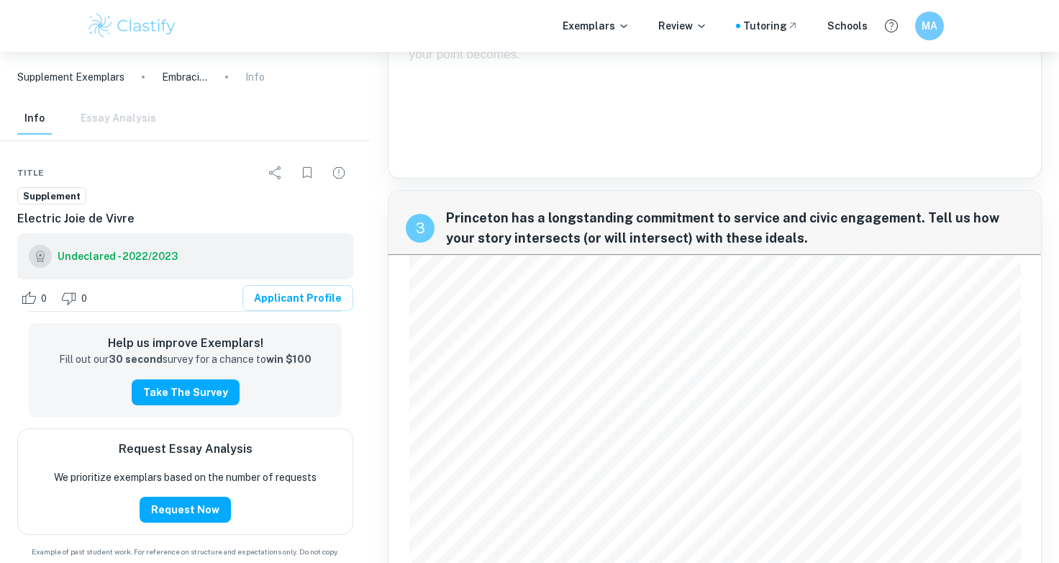
scroll to position [1828, 0]
drag, startPoint x: 952, startPoint y: 427, endPoint x: 450, endPoint y: 321, distance: 512.7
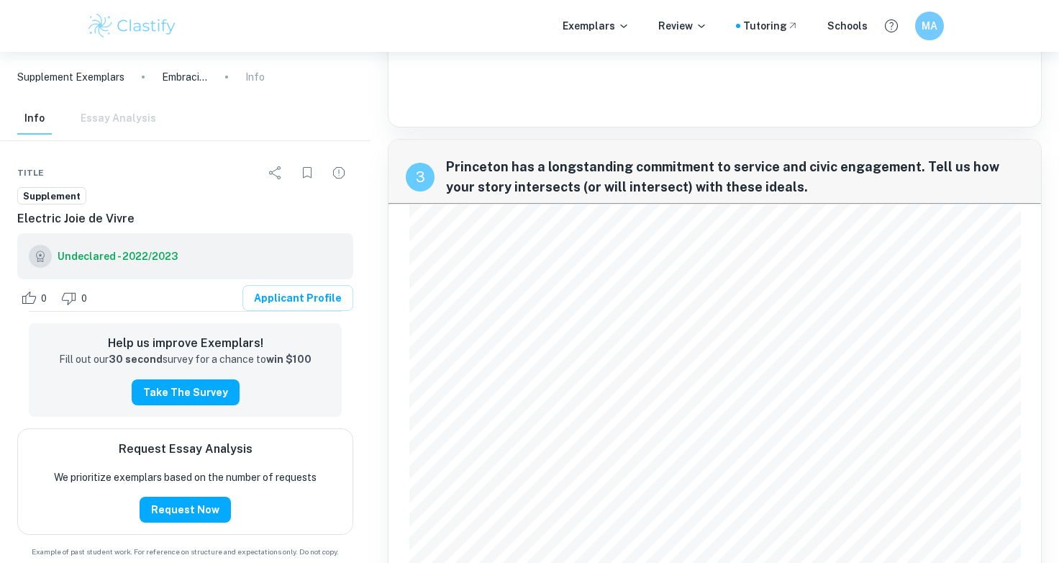
copy div "What song represents the soundtrack of your life at this moment? Take on the Wo…"
